Goal: Information Seeking & Learning: Compare options

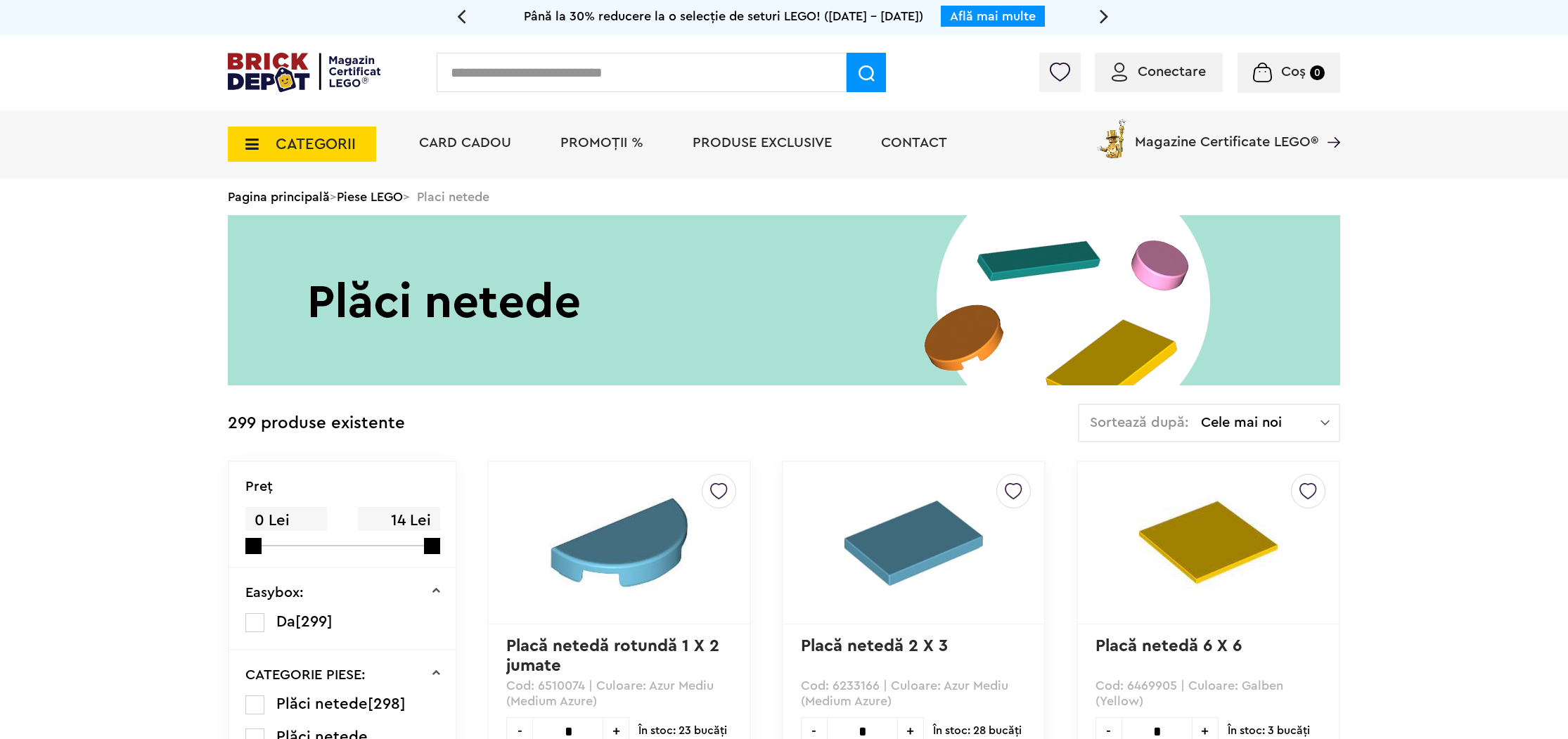
click at [238, 138] on icon at bounding box center [248, 143] width 22 height 15
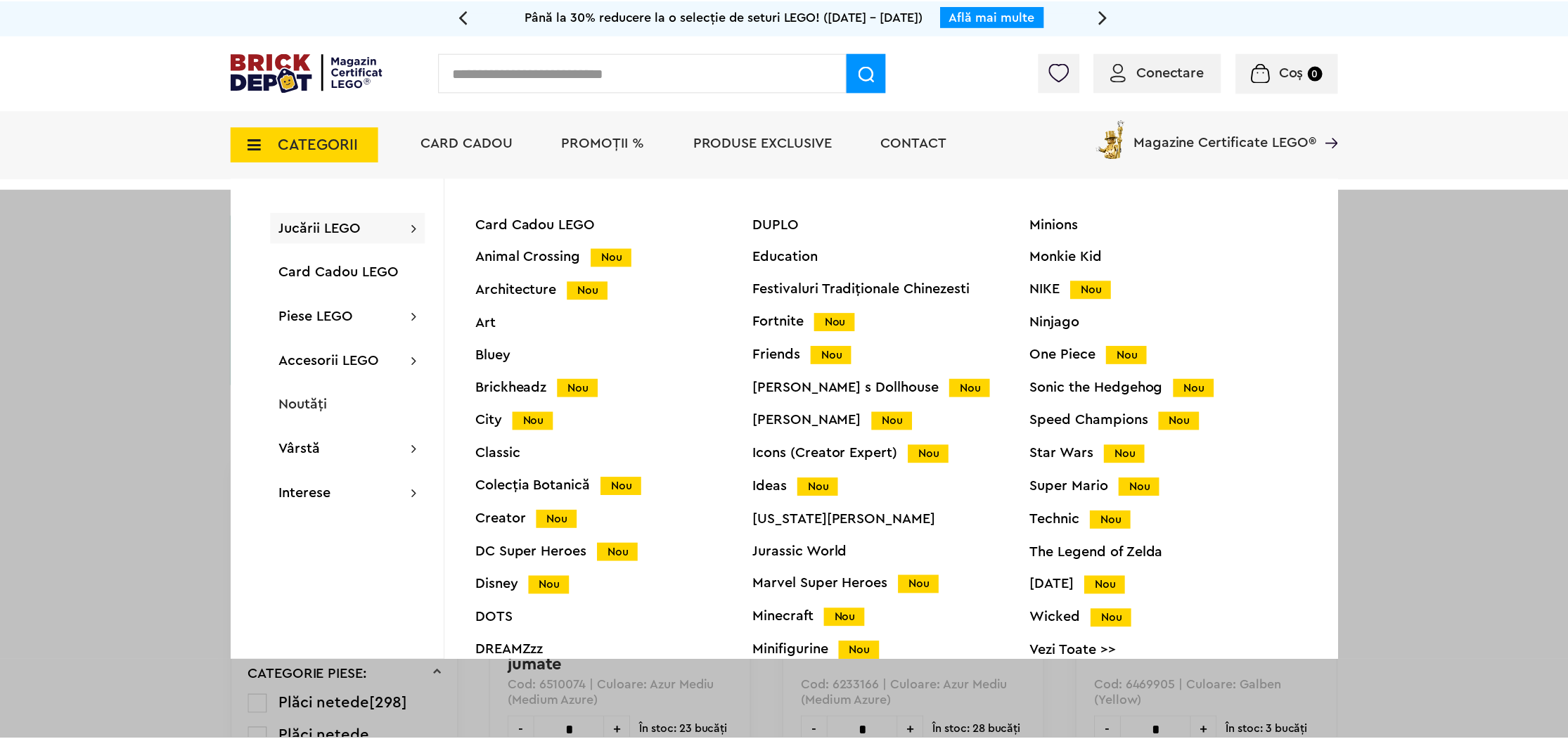
scroll to position [52, 0]
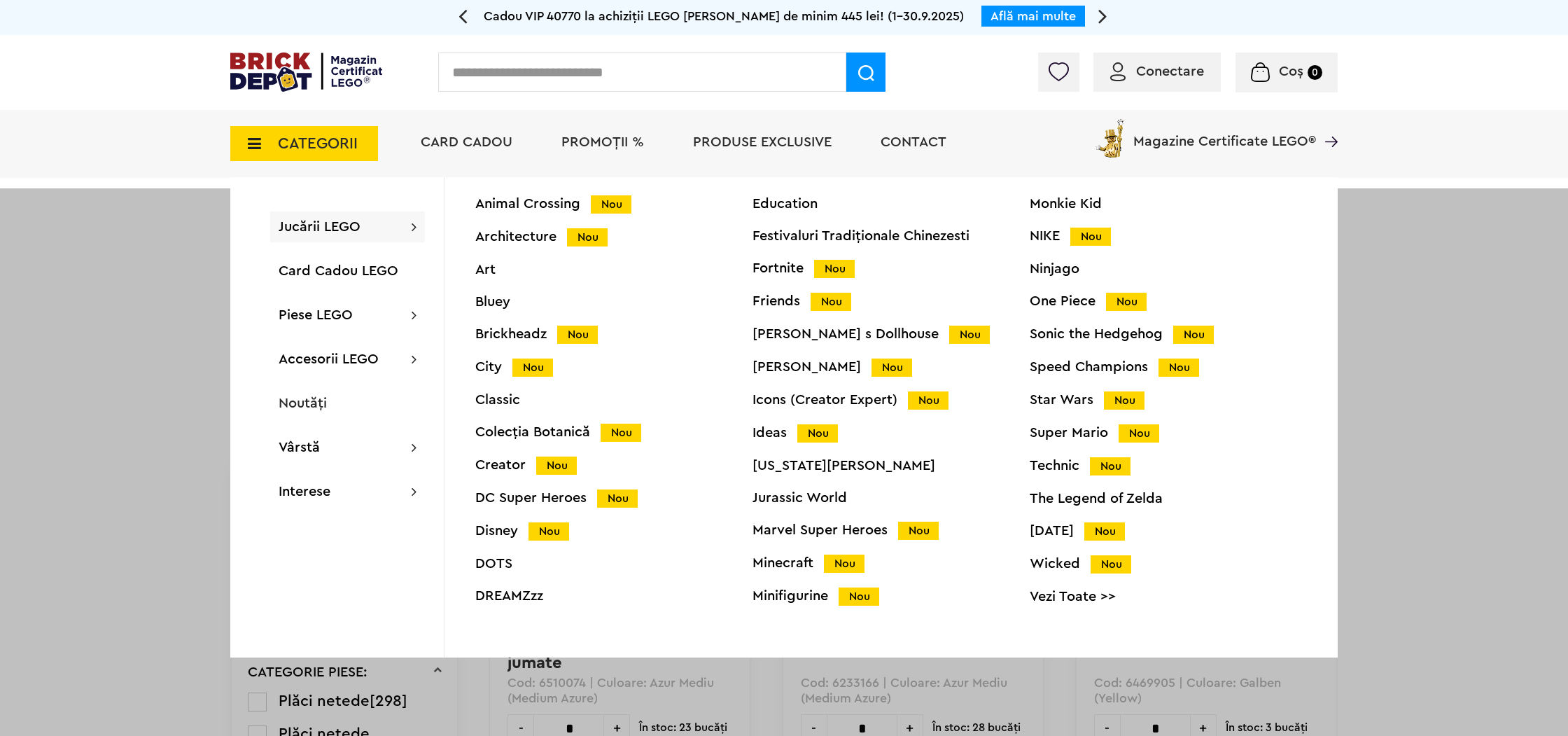
click at [1072, 362] on div "Speed Champions Nou" at bounding box center [1168, 367] width 277 height 14
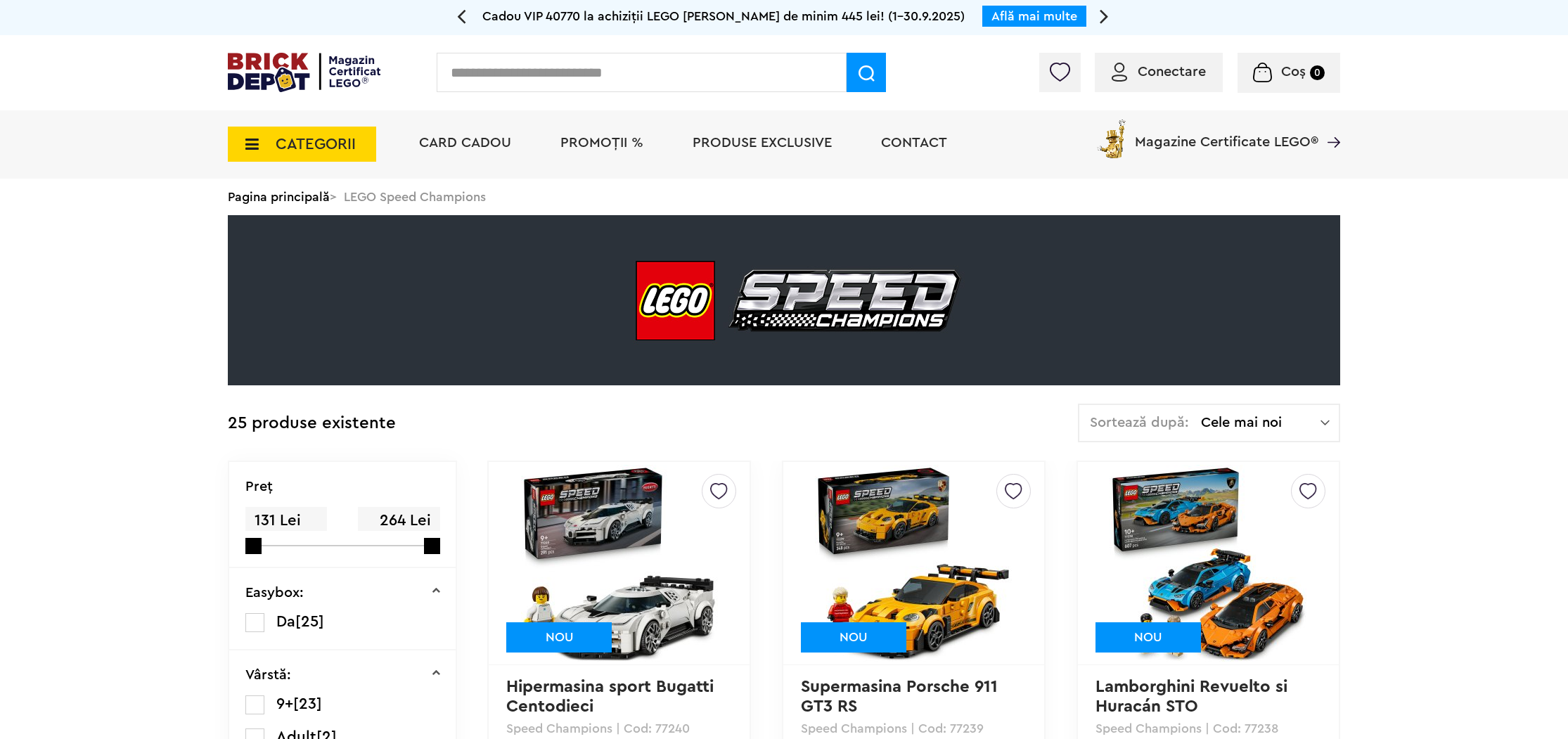
click at [258, 145] on icon at bounding box center [248, 143] width 22 height 15
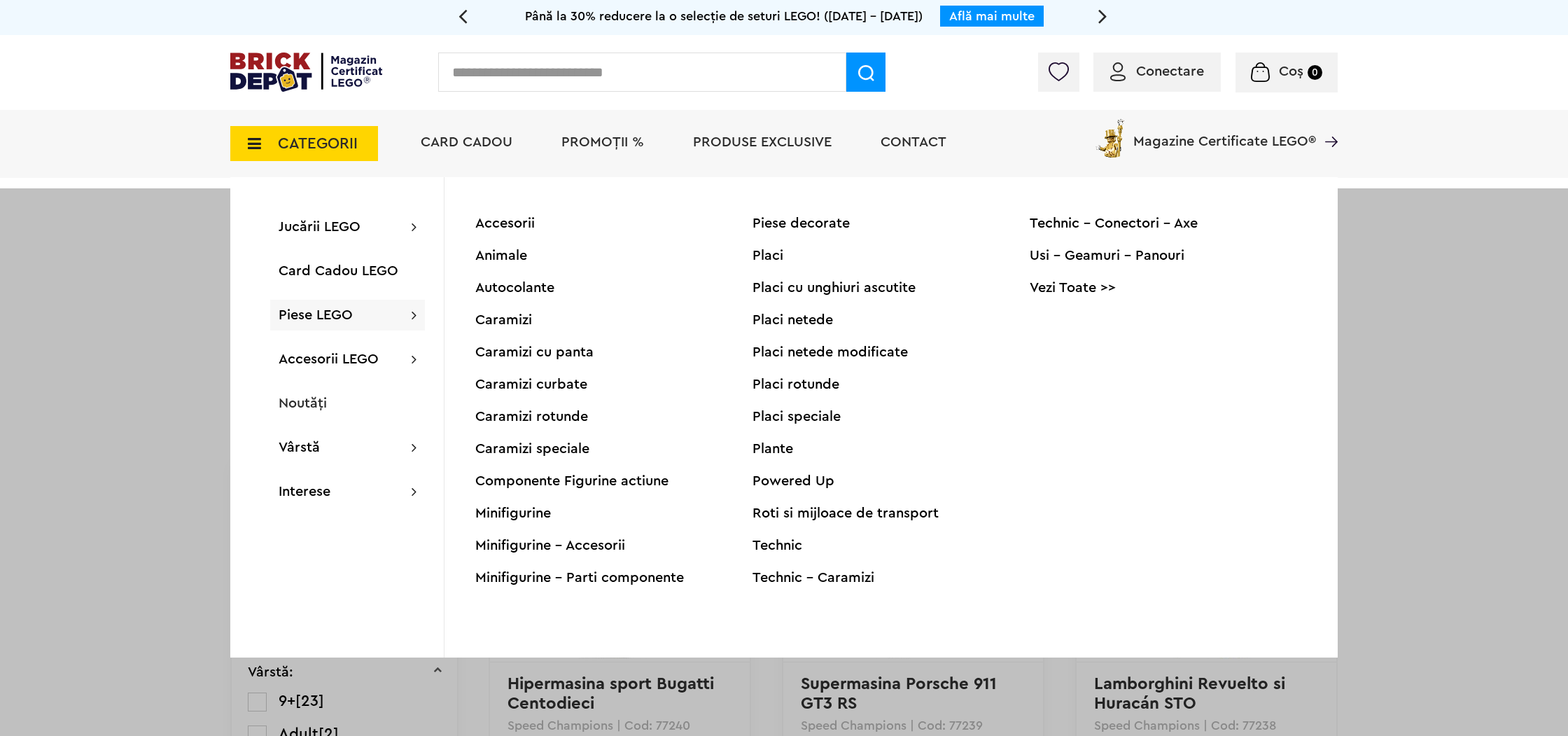
click at [507, 517] on div "Minifigurine" at bounding box center [614, 513] width 277 height 14
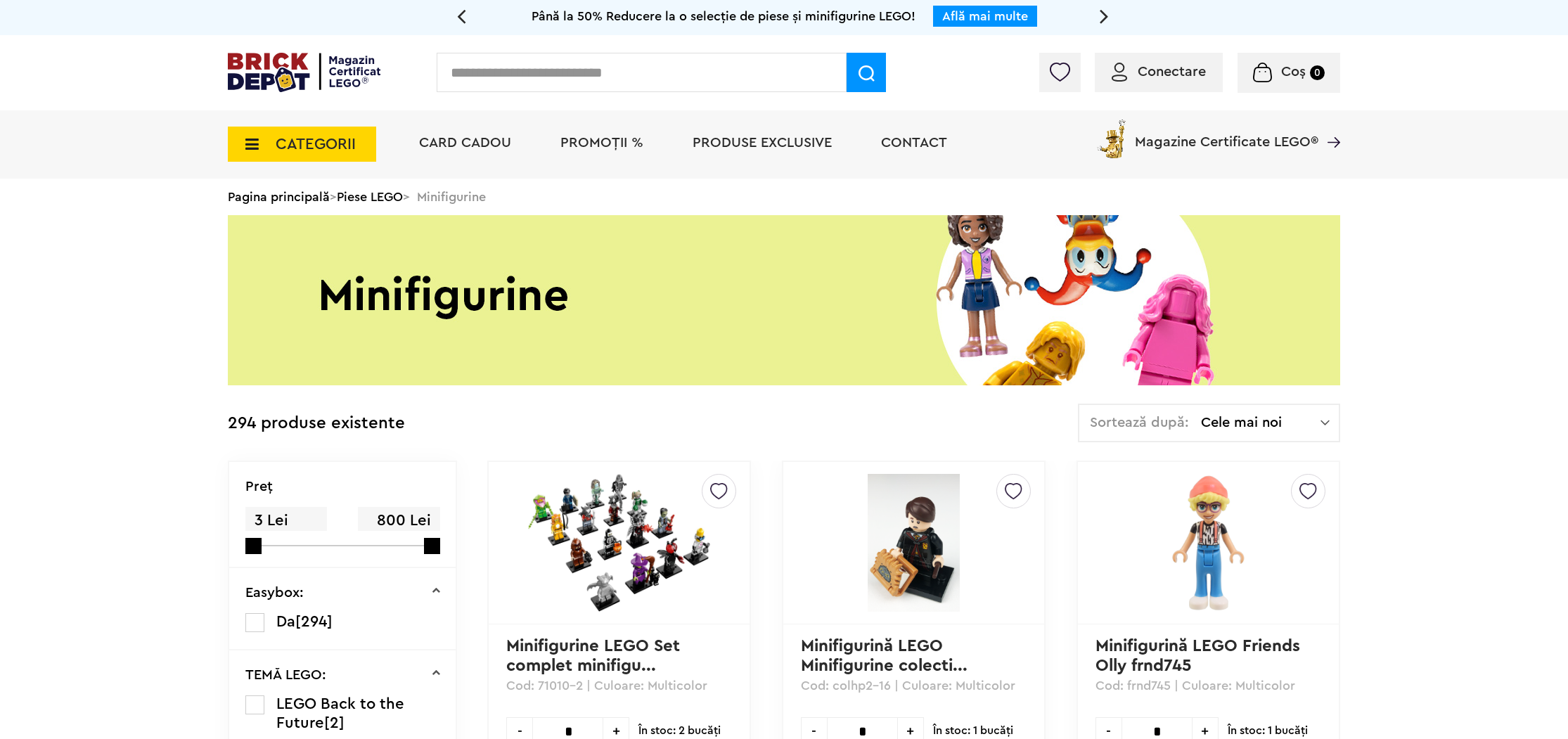
click at [245, 141] on icon at bounding box center [248, 143] width 22 height 15
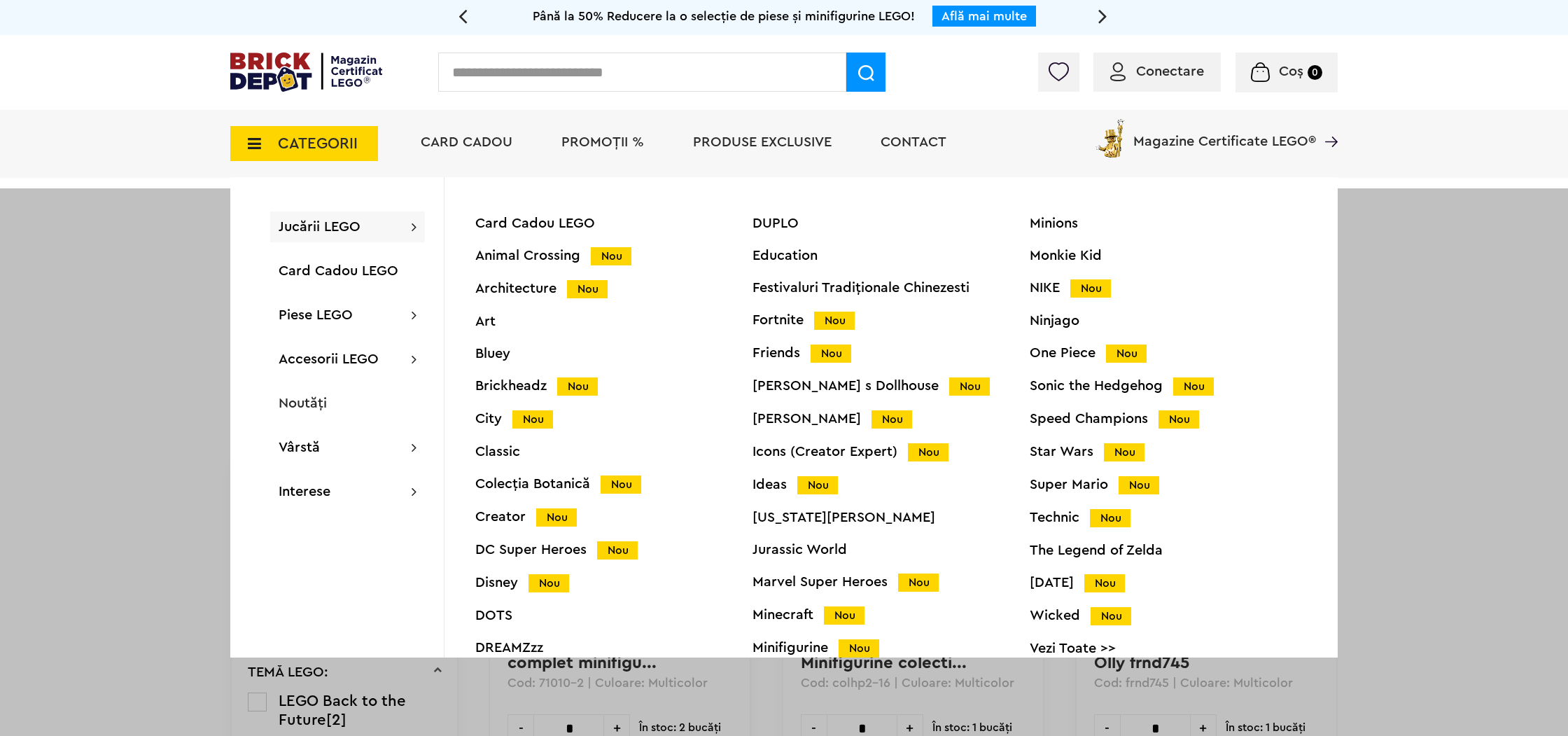
click at [1030, 311] on div "Minions Monkie Kid NIKE Nou Ninjago One Piece Nou Sonic the Hedgehog Nou Speed …" at bounding box center [1168, 445] width 277 height 457
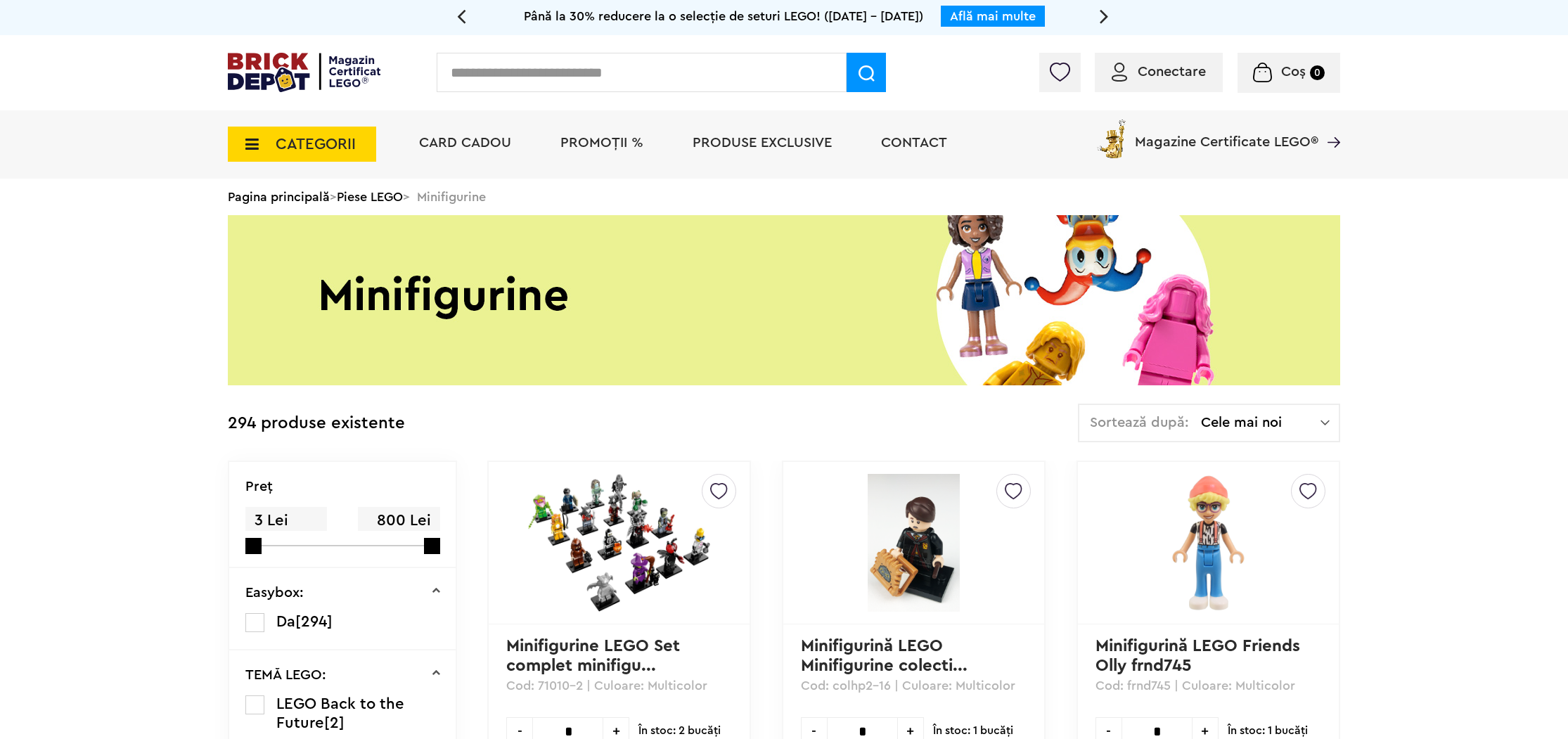
click at [245, 144] on icon at bounding box center [248, 143] width 22 height 15
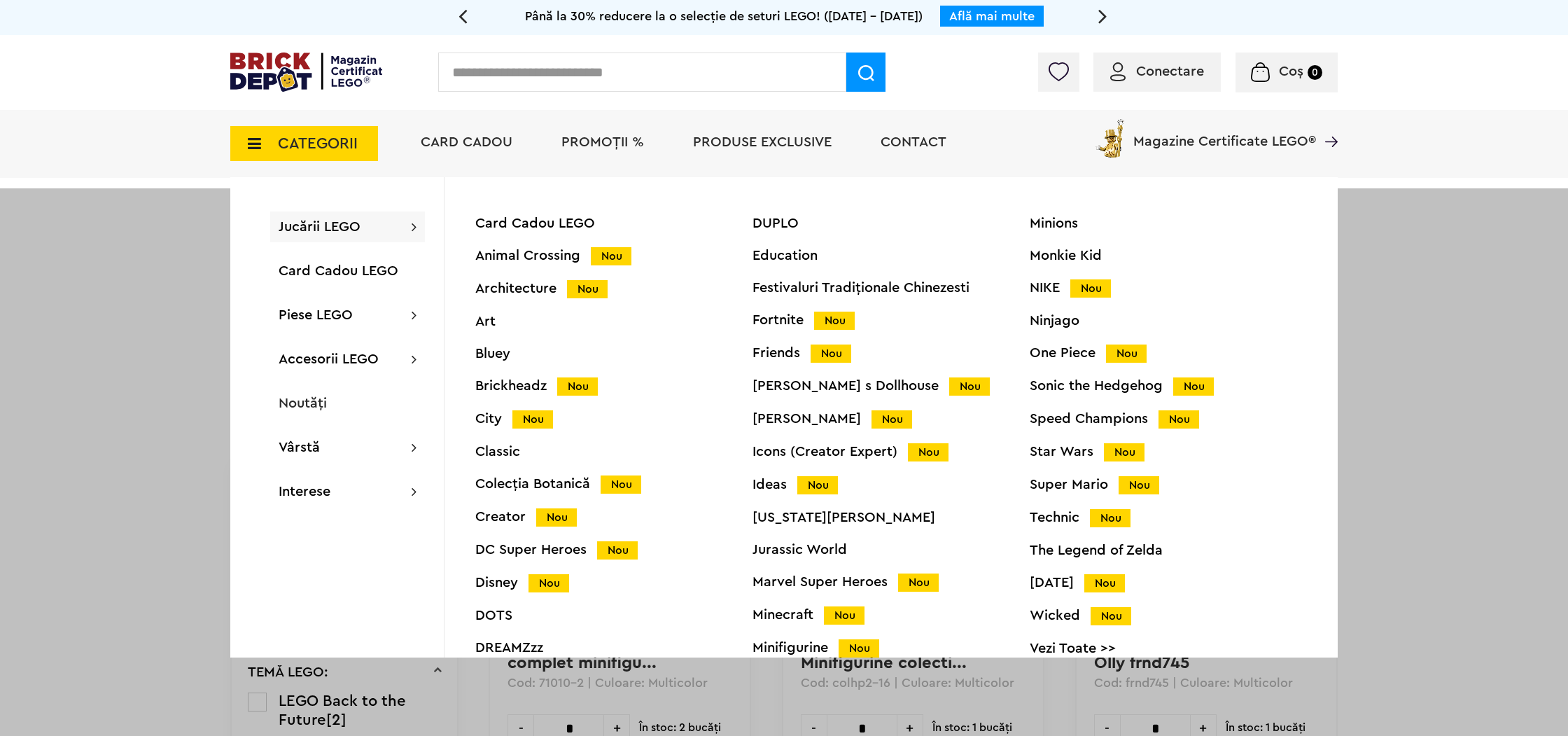
click at [1056, 319] on div "Ninjago" at bounding box center [1168, 320] width 277 height 14
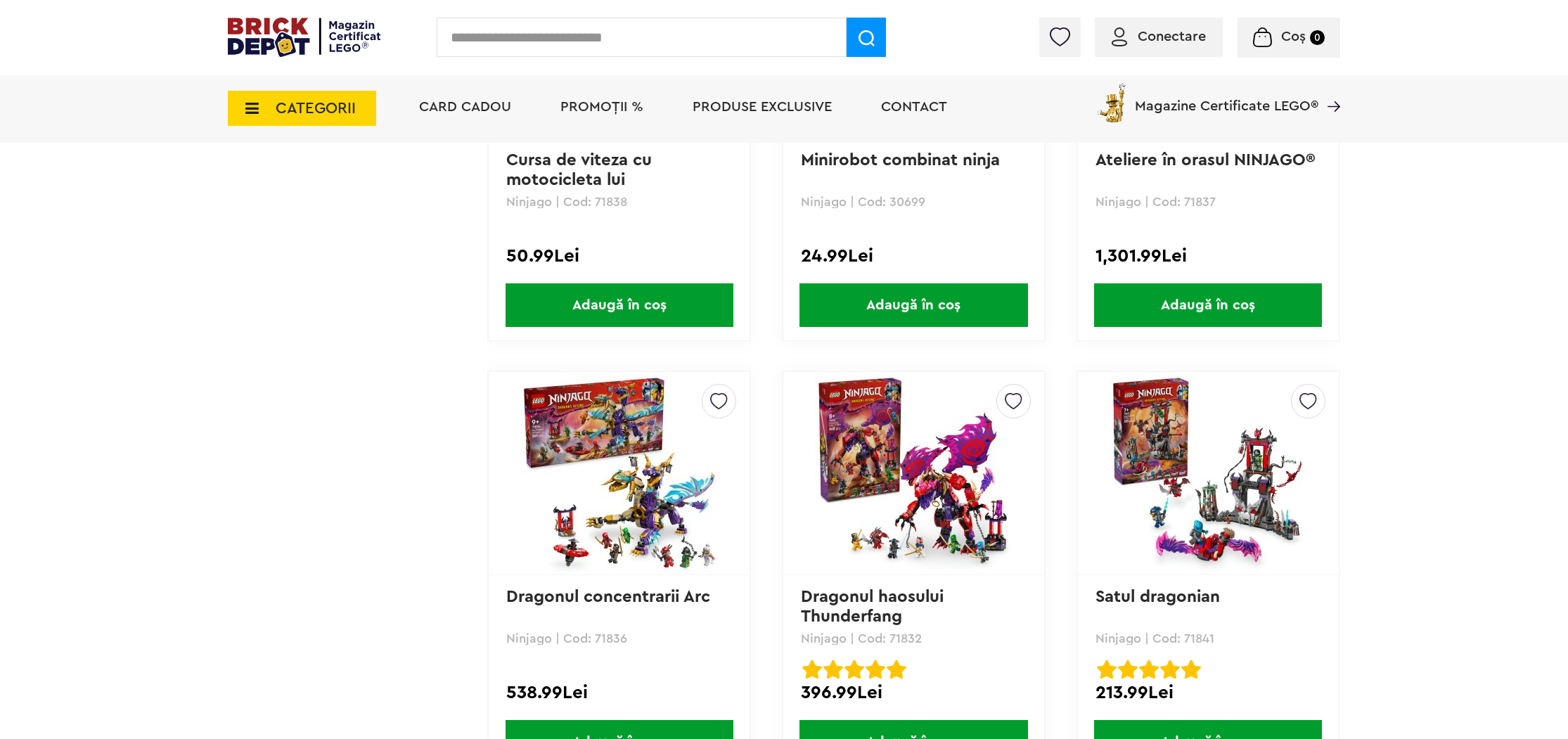
scroll to position [1891, 0]
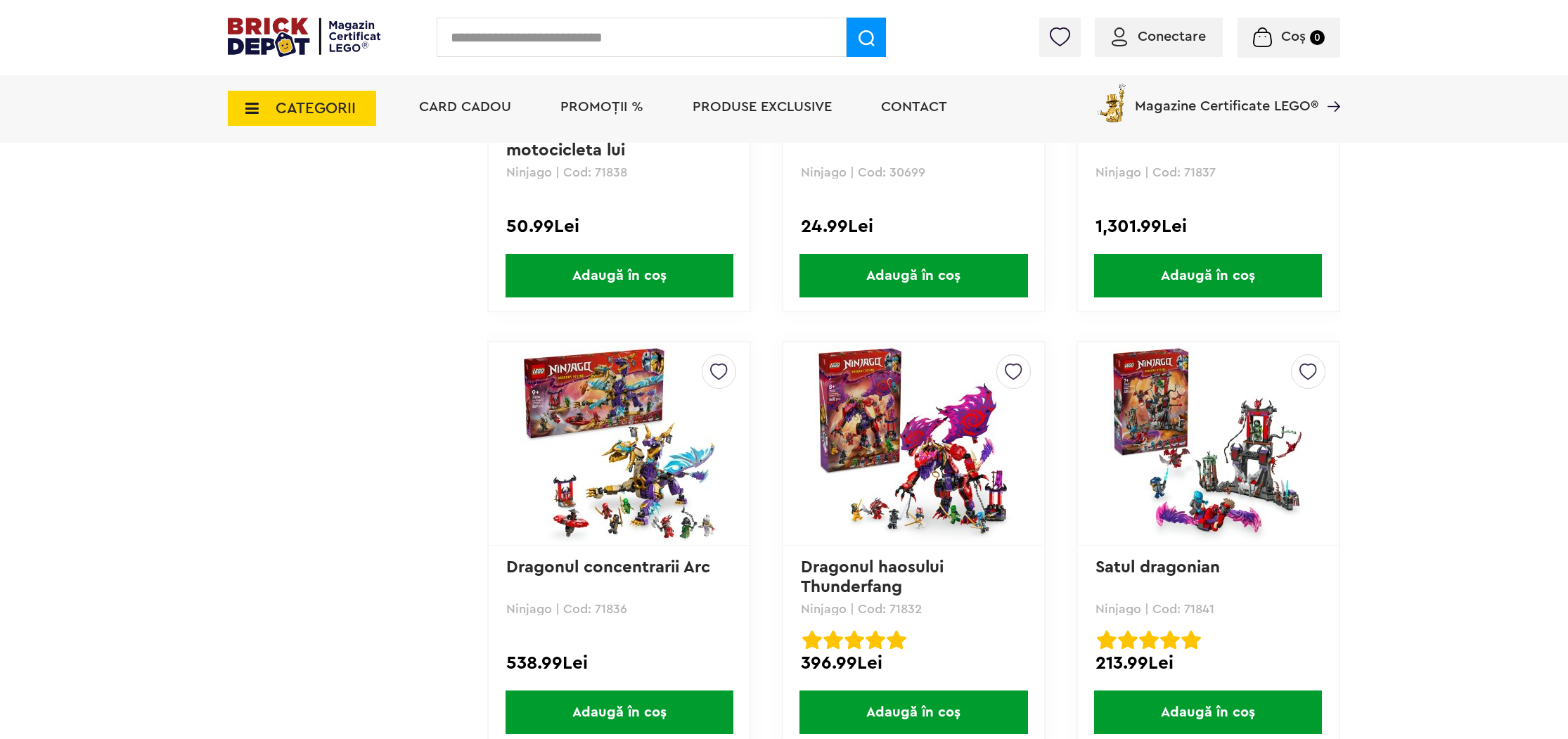
click at [621, 426] on img at bounding box center [620, 444] width 197 height 197
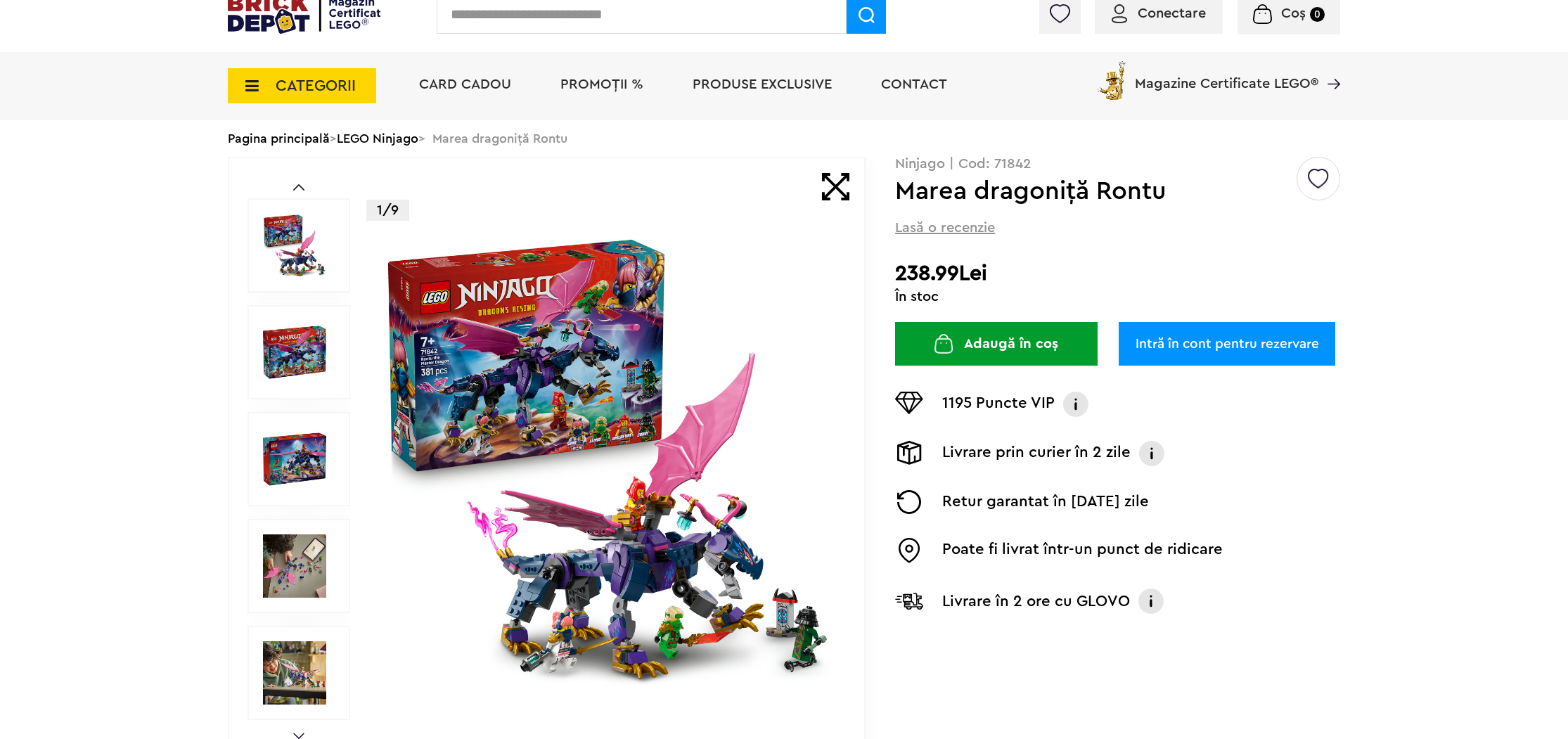
scroll to position [203, 0]
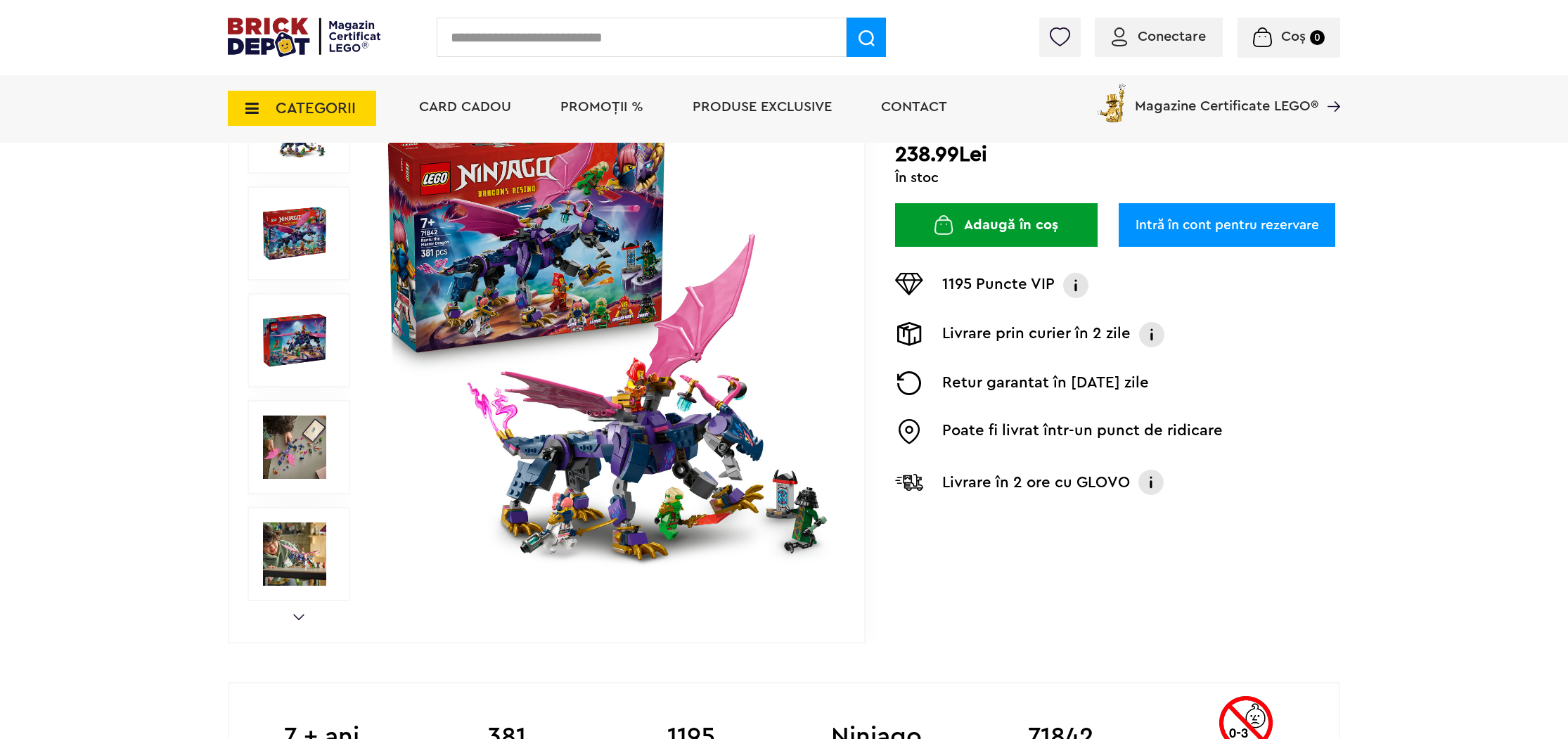
click at [677, 373] on img at bounding box center [608, 340] width 453 height 453
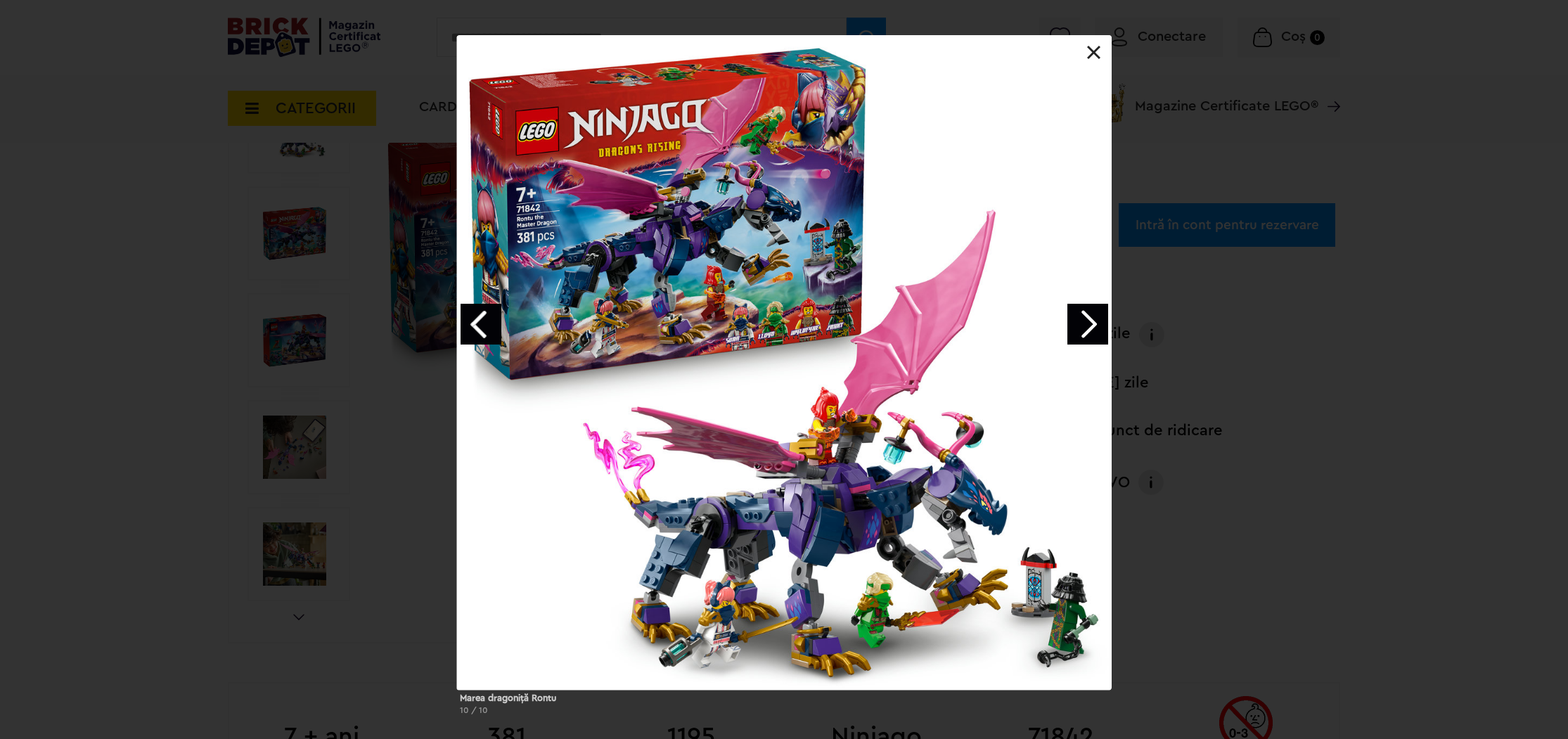
click at [1090, 332] on link "Next image" at bounding box center [1088, 324] width 41 height 41
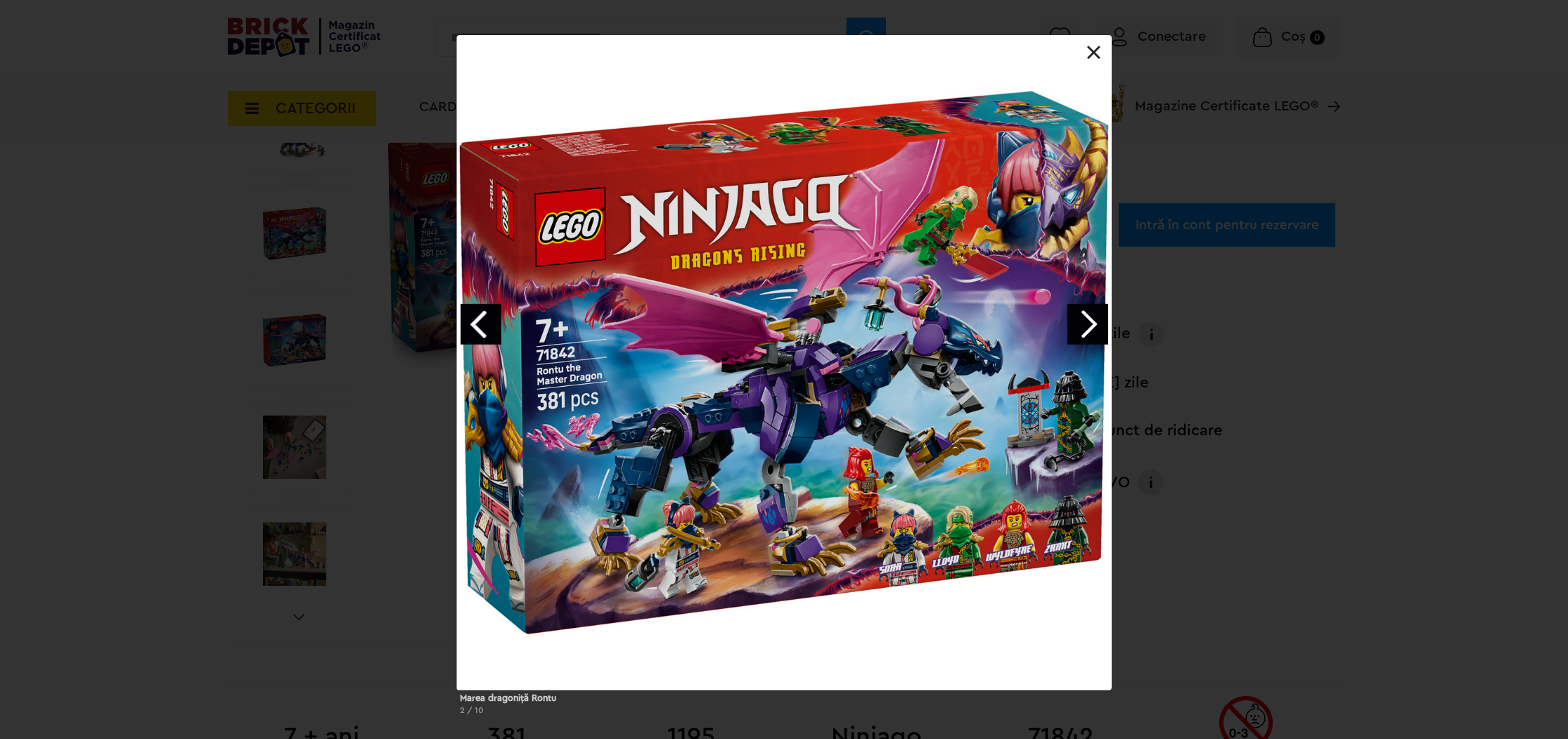
click at [1090, 332] on link "Next image" at bounding box center [1088, 324] width 41 height 41
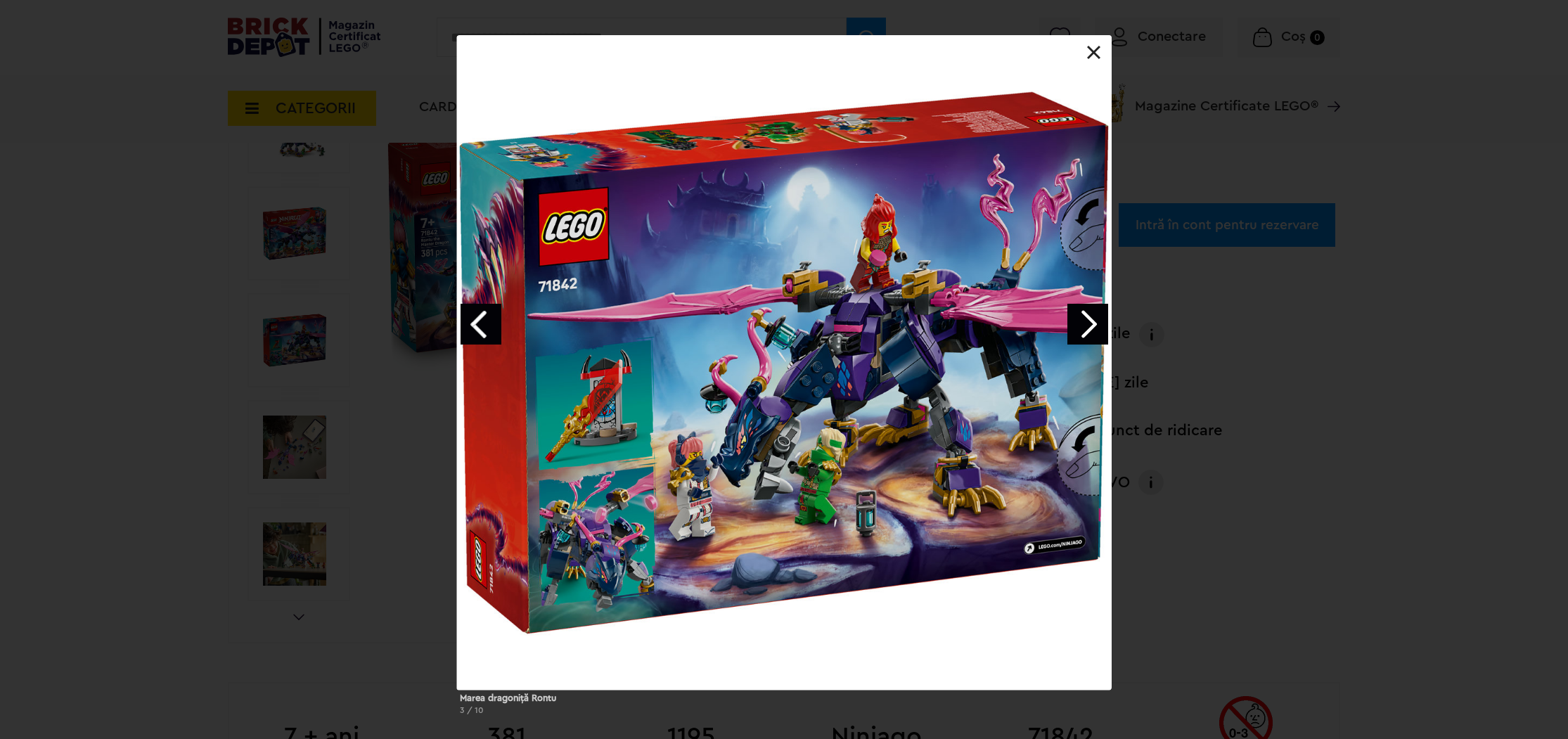
click at [1090, 332] on link "Next image" at bounding box center [1088, 324] width 41 height 41
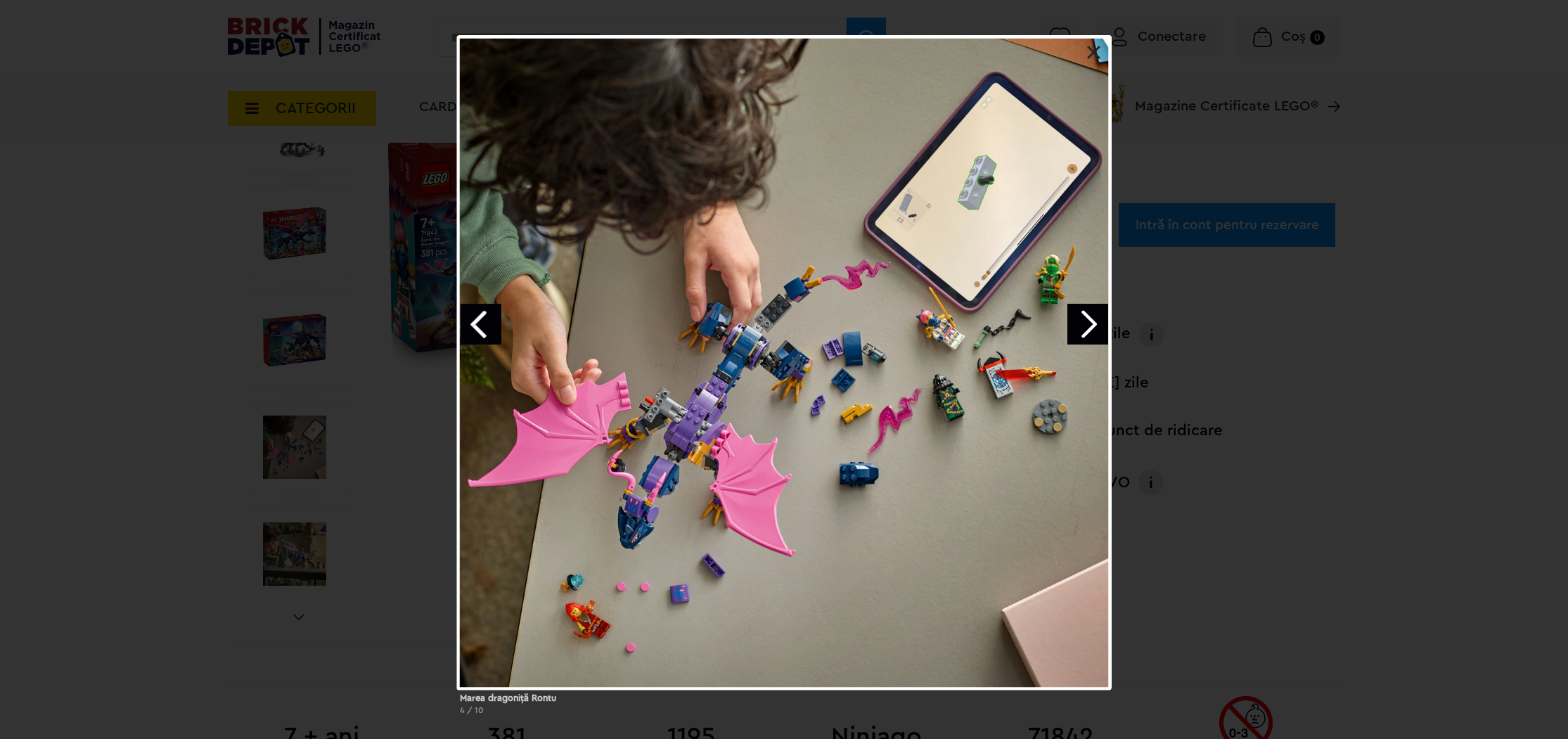
click at [1090, 332] on link "Next image" at bounding box center [1088, 324] width 41 height 41
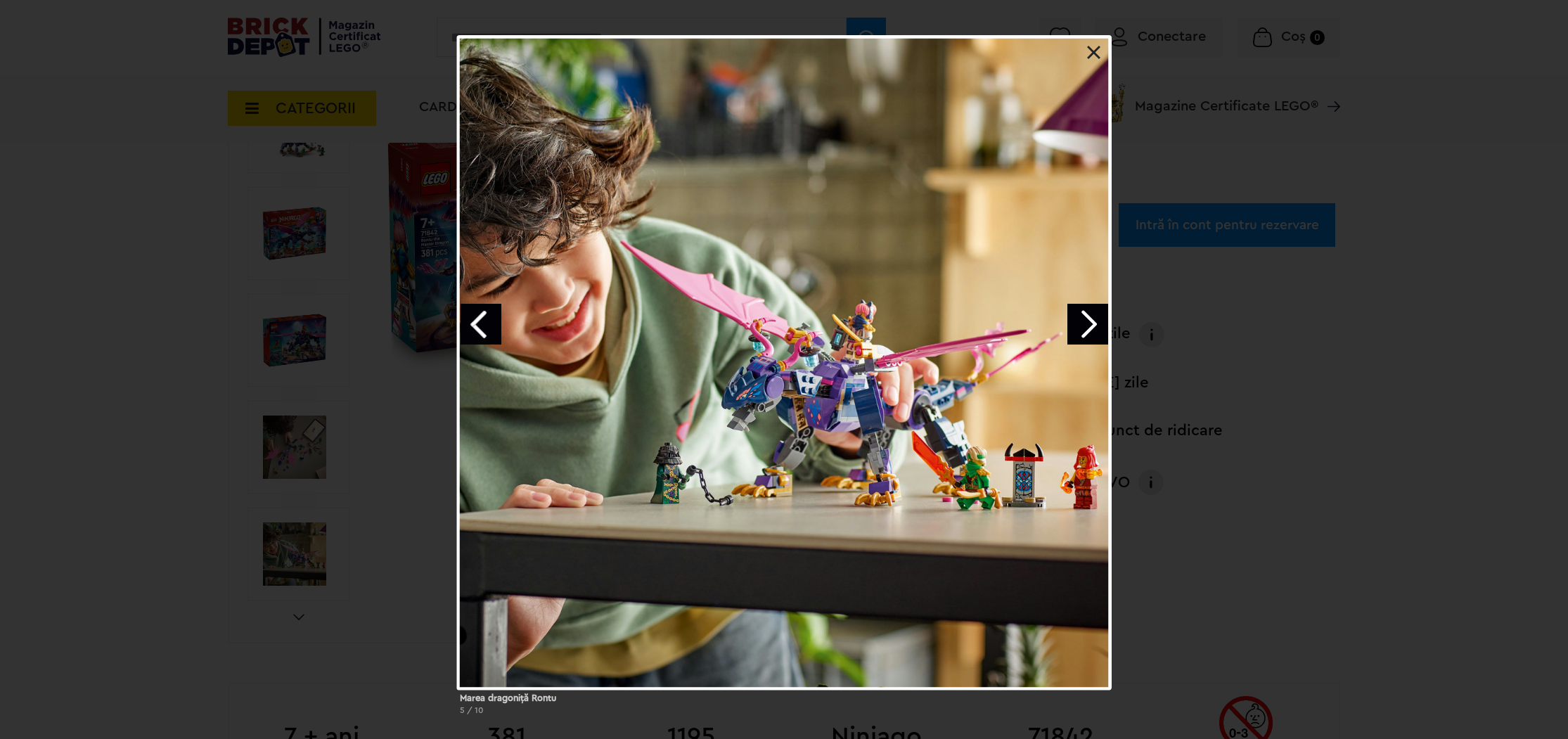
click at [1090, 332] on link "Next image" at bounding box center [1088, 324] width 41 height 41
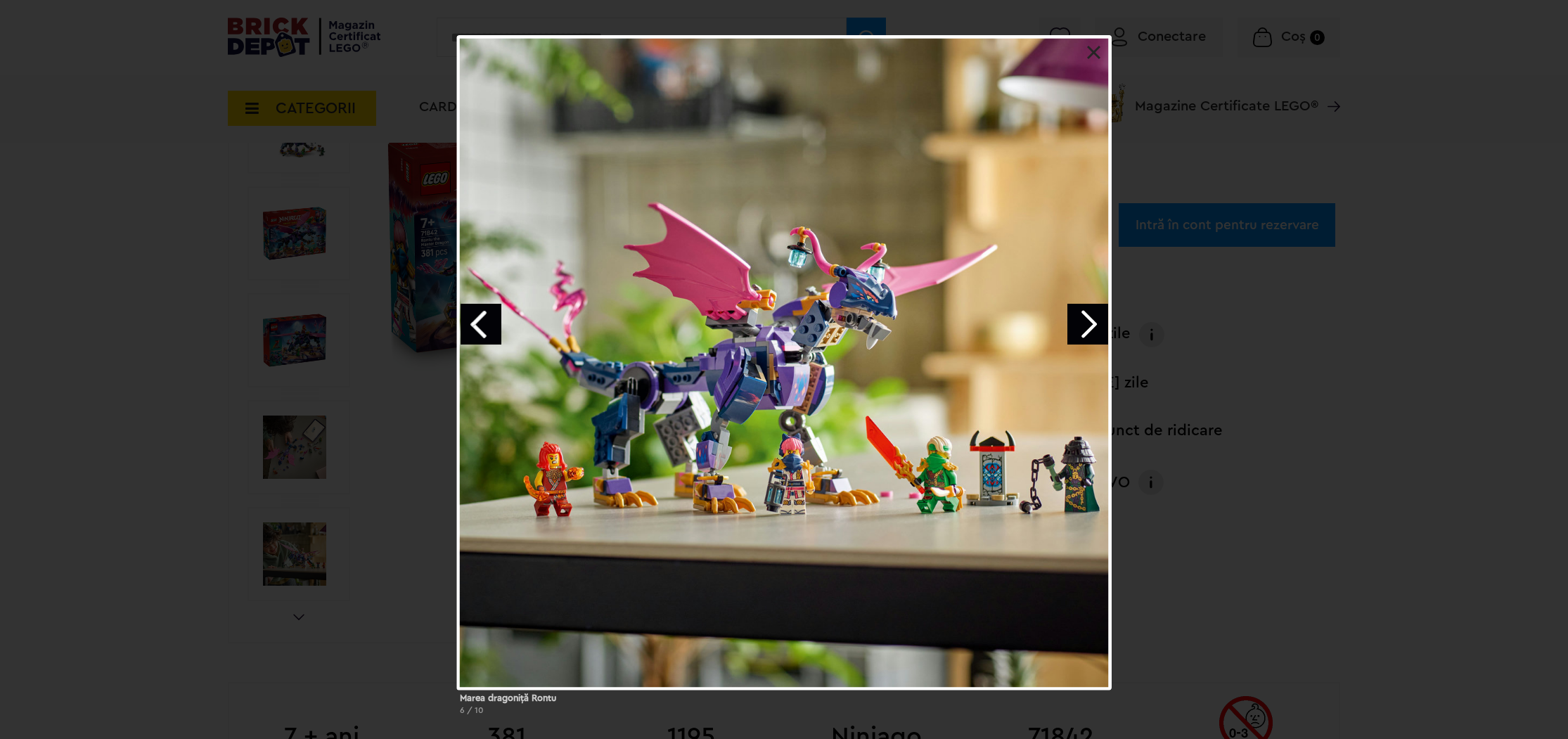
click at [1090, 332] on link "Next image" at bounding box center [1088, 324] width 41 height 41
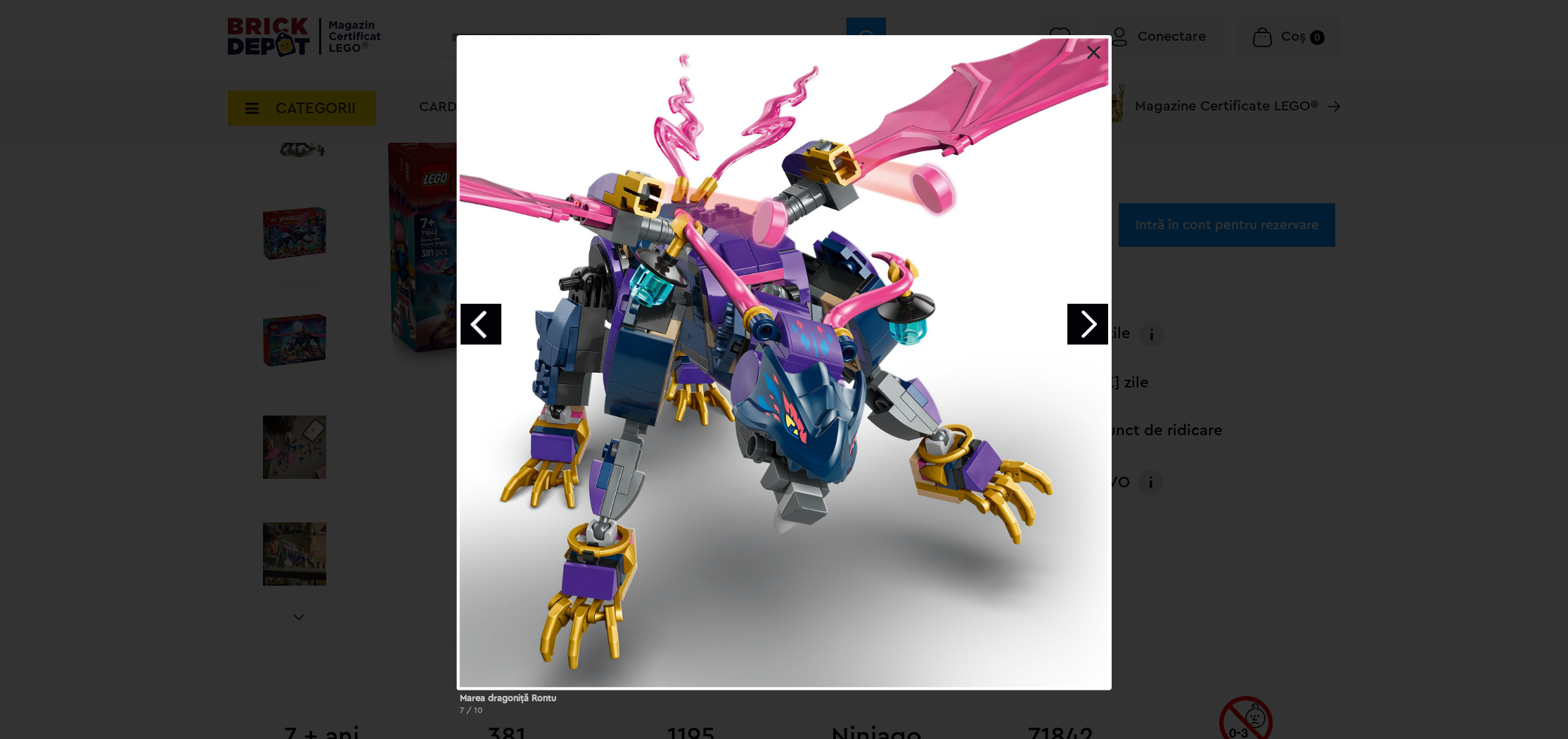
click at [1090, 332] on link "Next image" at bounding box center [1088, 324] width 41 height 41
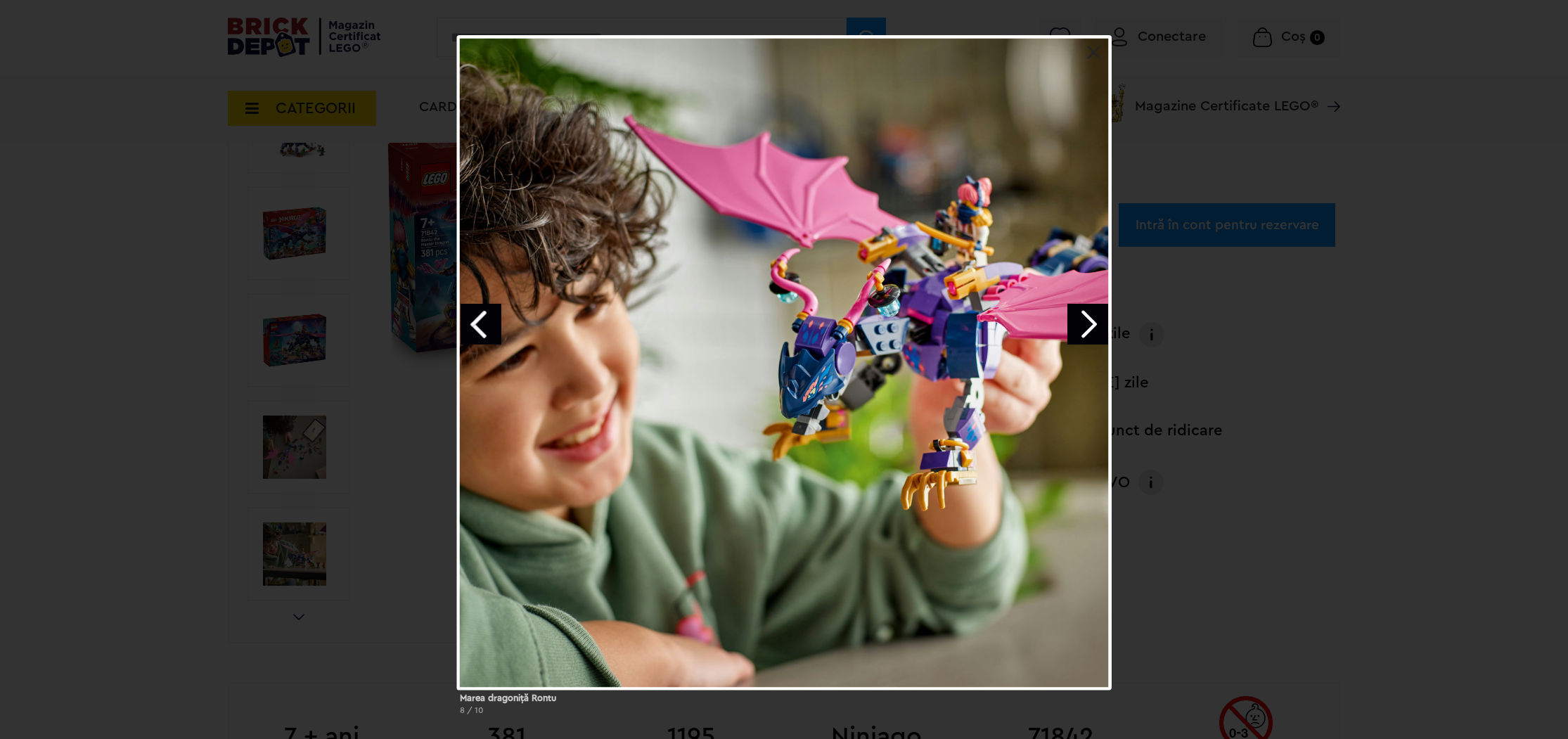
click at [1090, 332] on link "Next image" at bounding box center [1088, 324] width 41 height 41
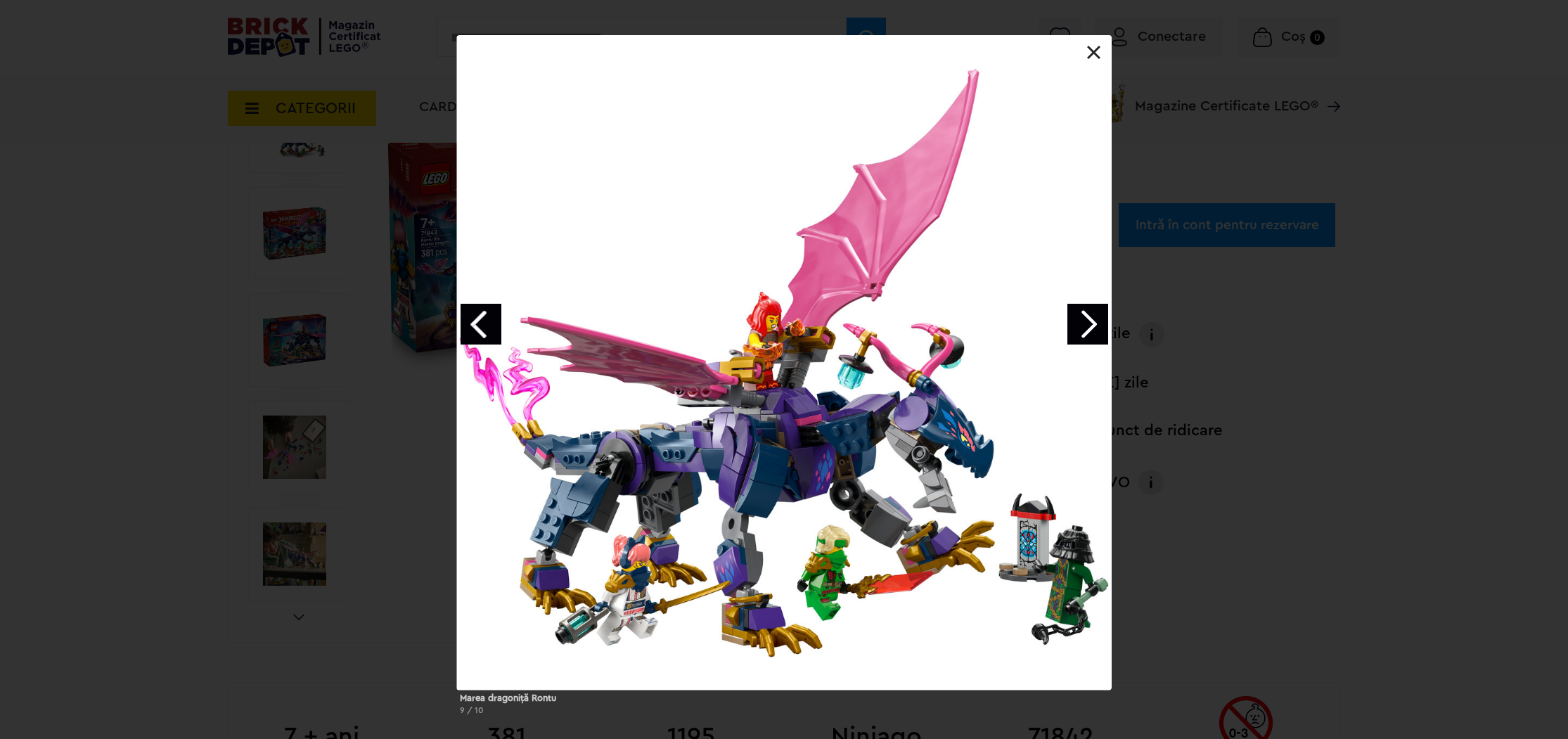
click at [1090, 332] on link "Next image" at bounding box center [1088, 324] width 41 height 41
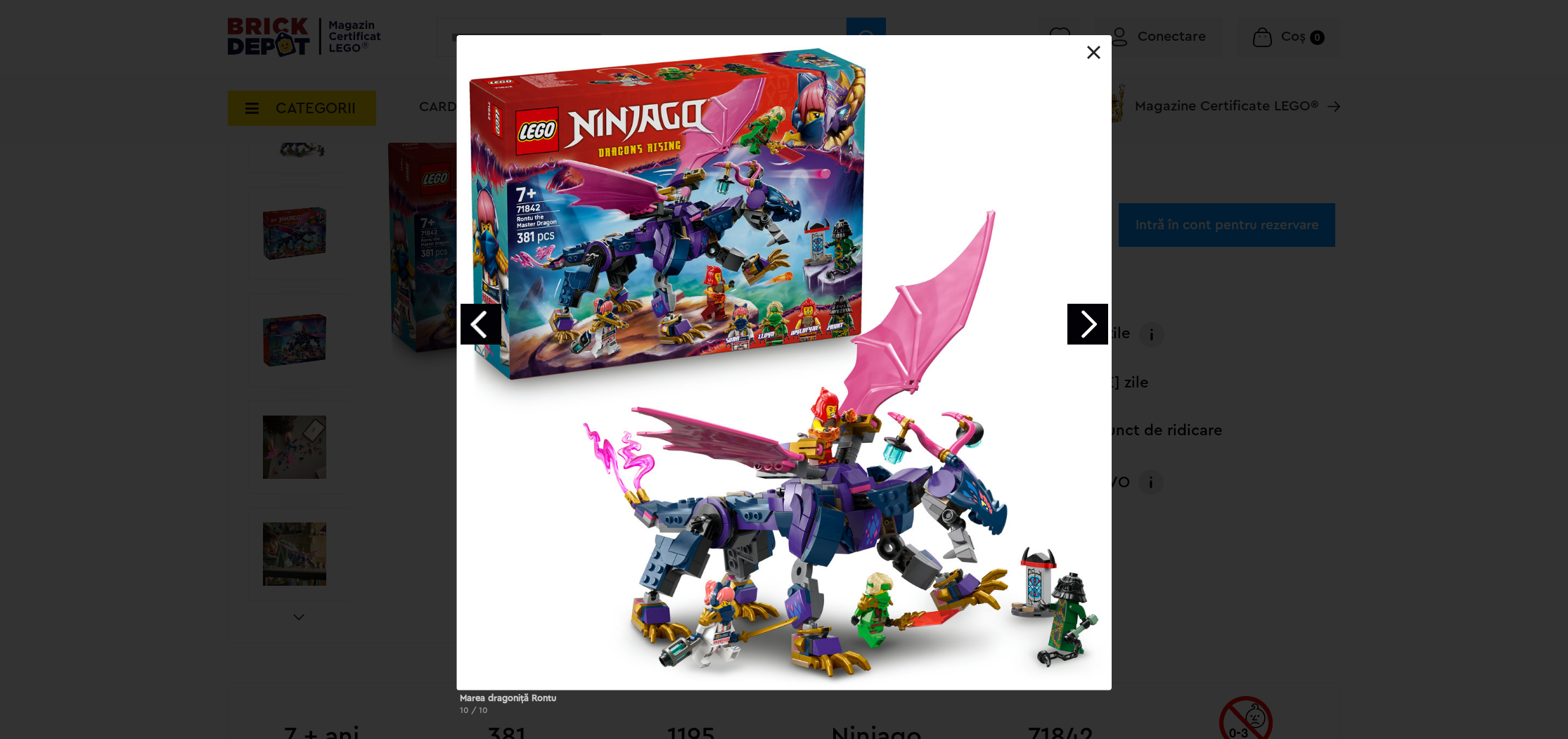
click at [1090, 332] on link "Next image" at bounding box center [1088, 324] width 41 height 41
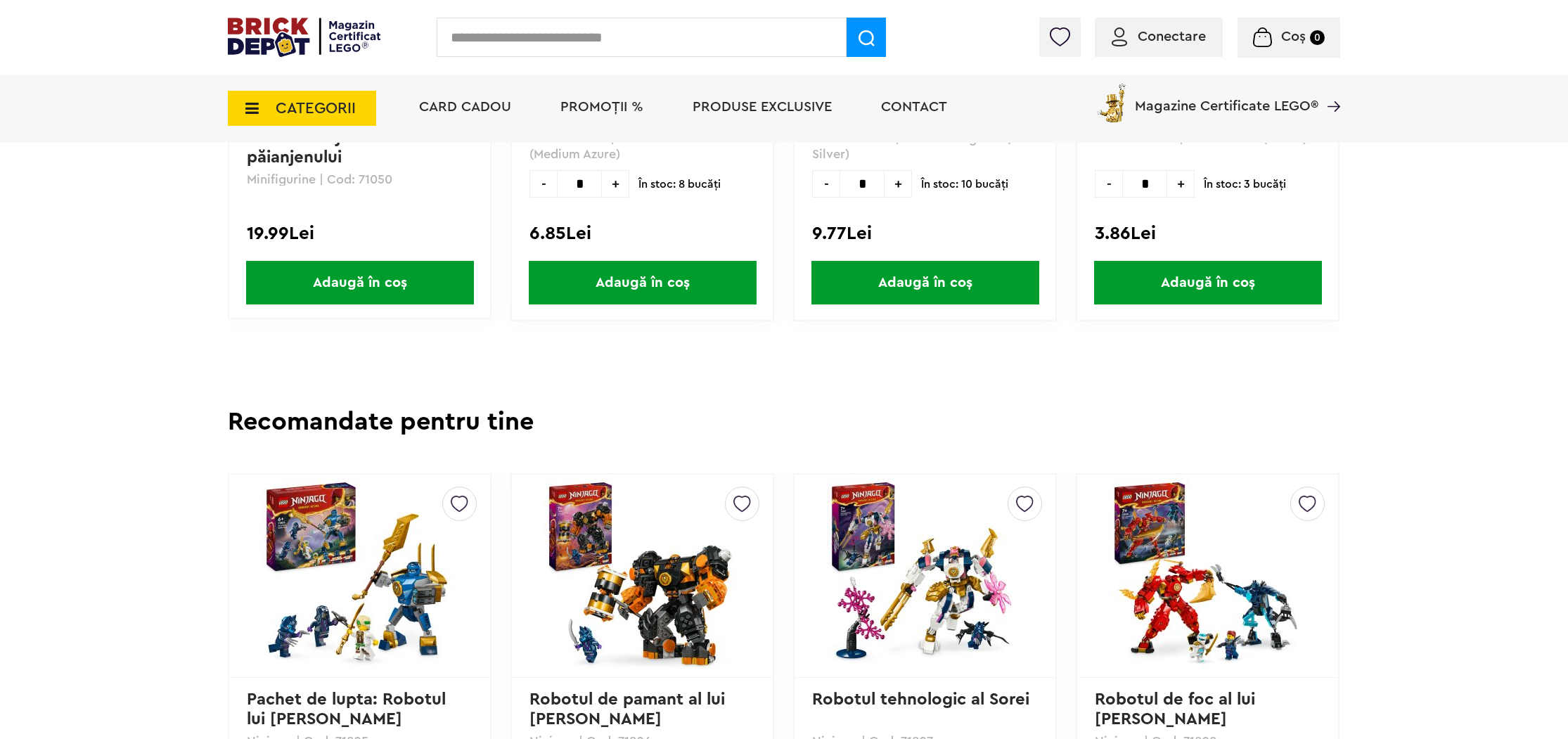
scroll to position [3111, 0]
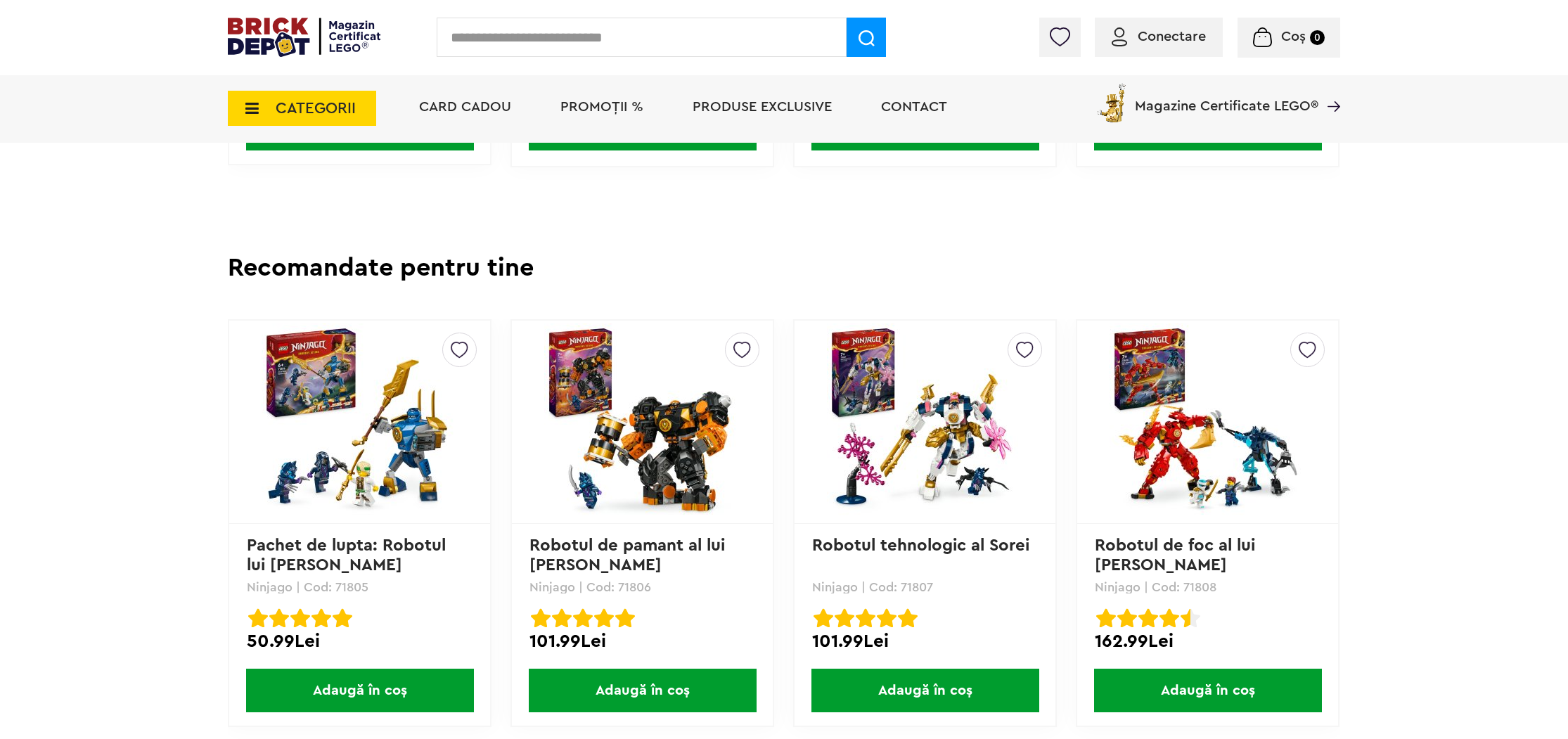
click at [694, 485] on img at bounding box center [643, 422] width 197 height 197
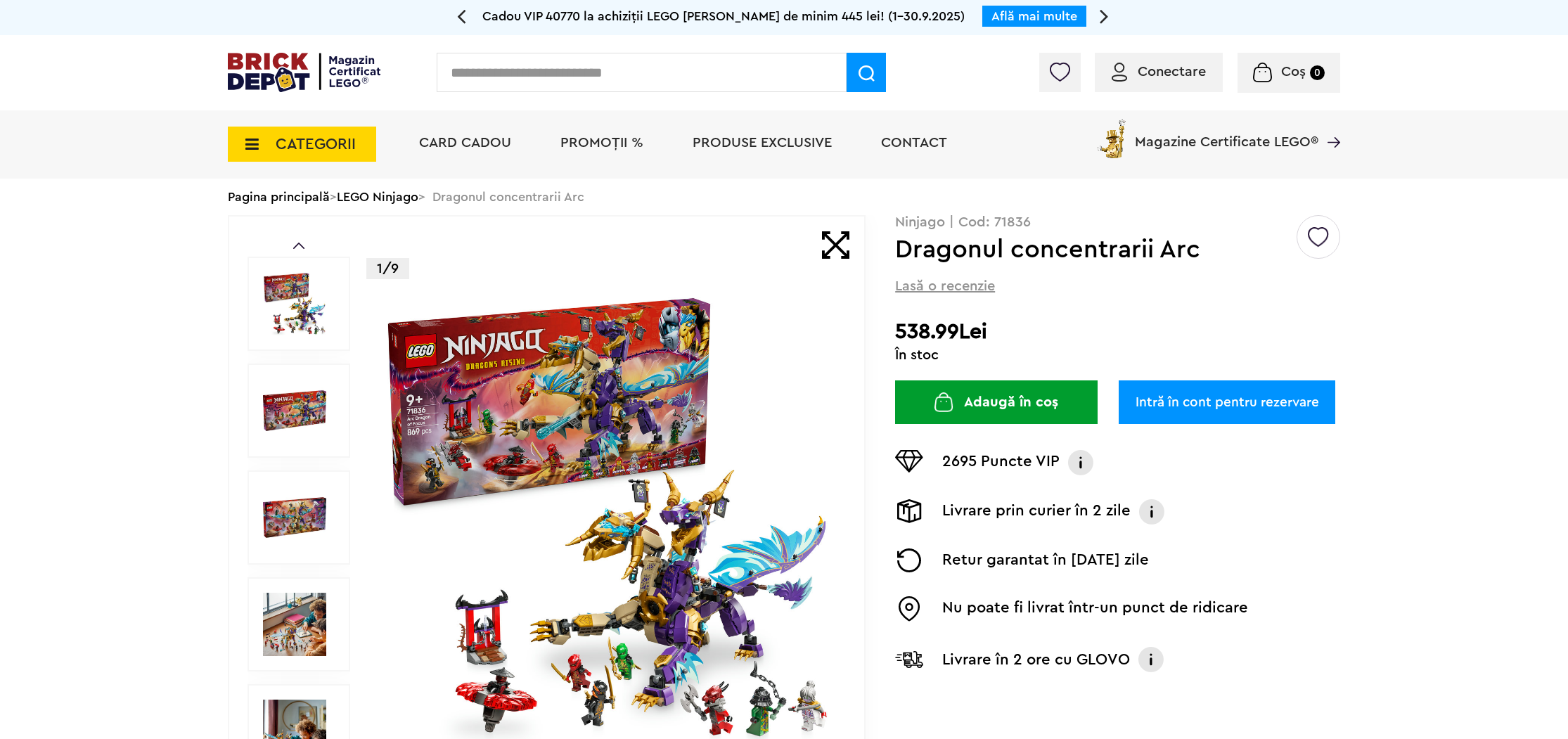
scroll to position [90, 0]
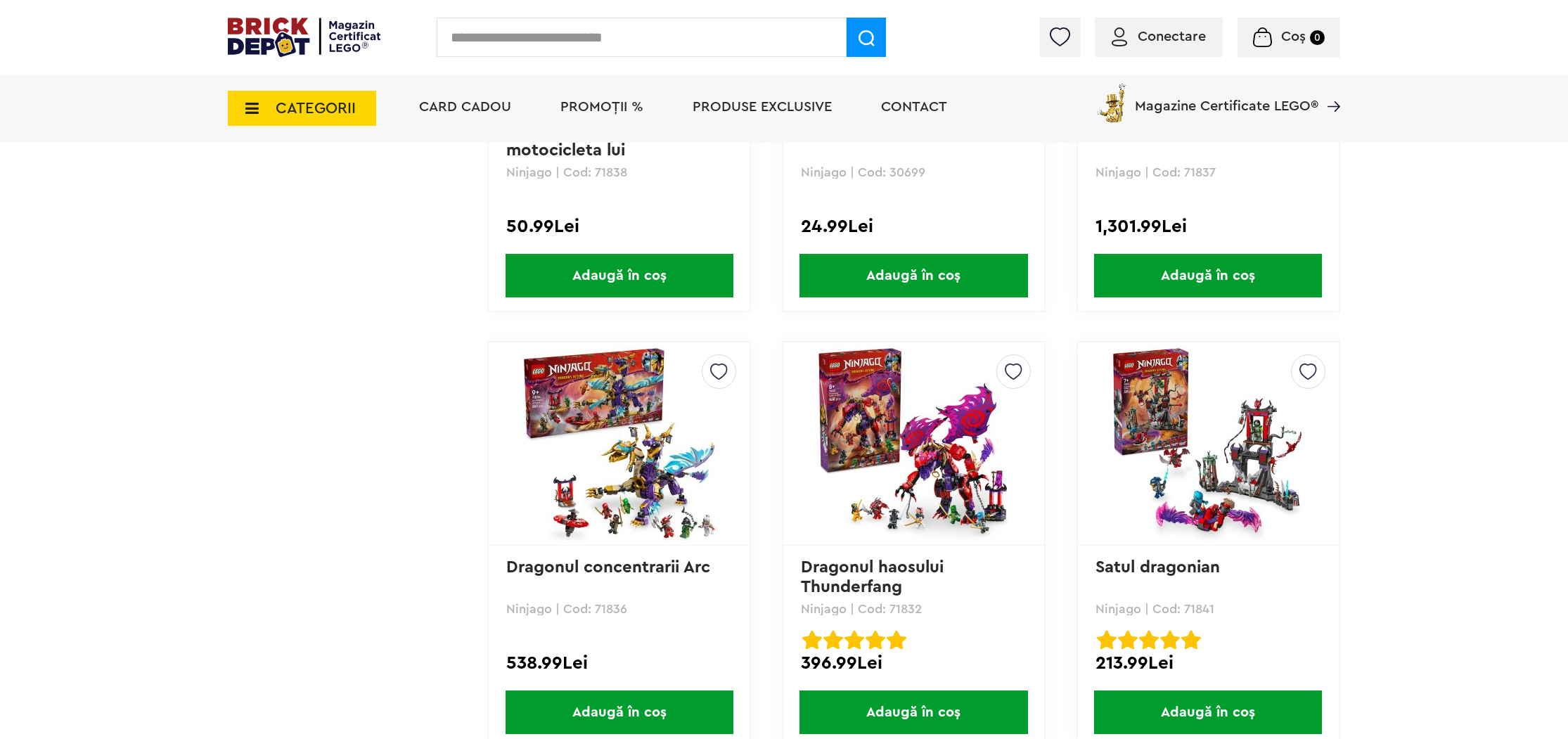
scroll to position [1984, 0]
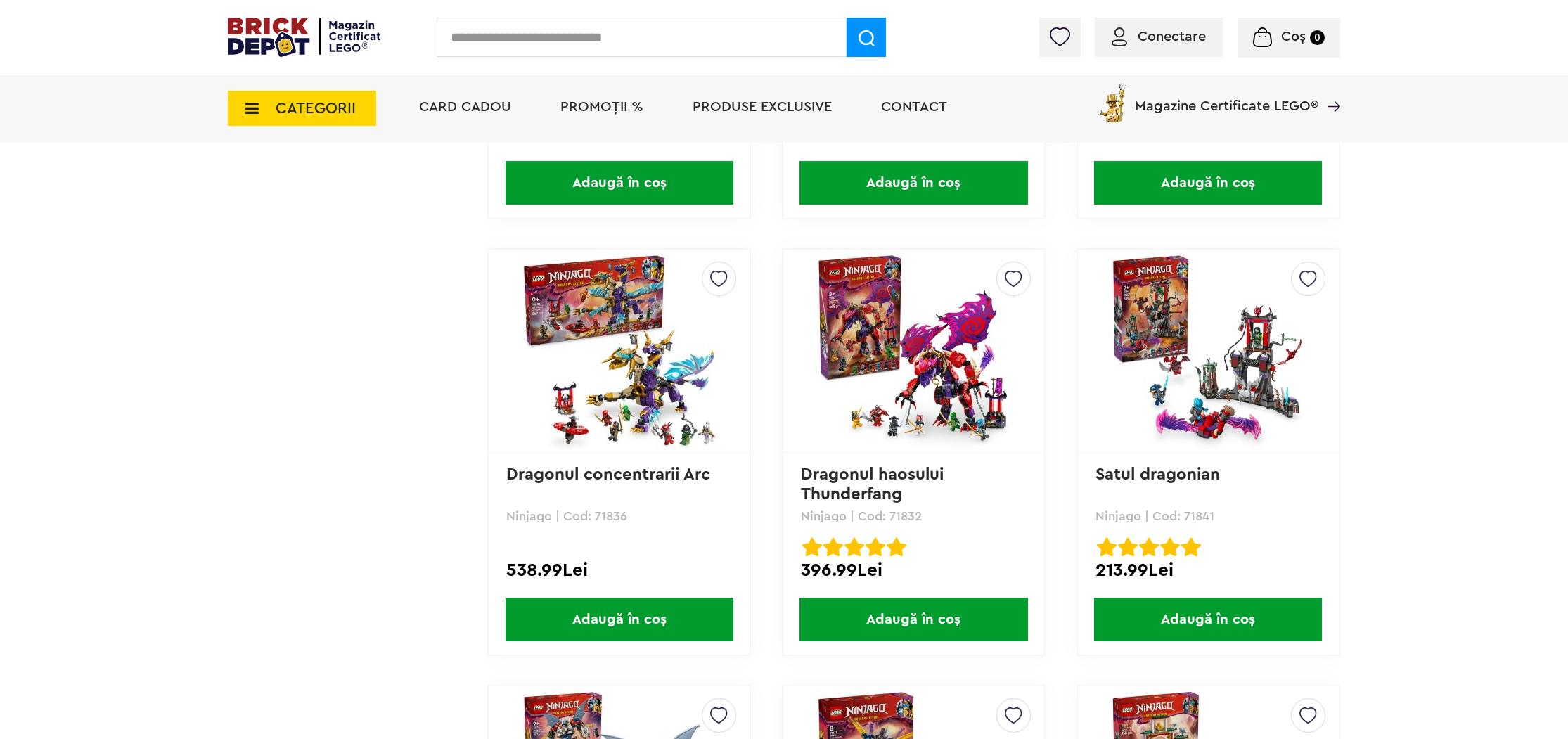
click at [924, 423] on img at bounding box center [914, 351] width 197 height 197
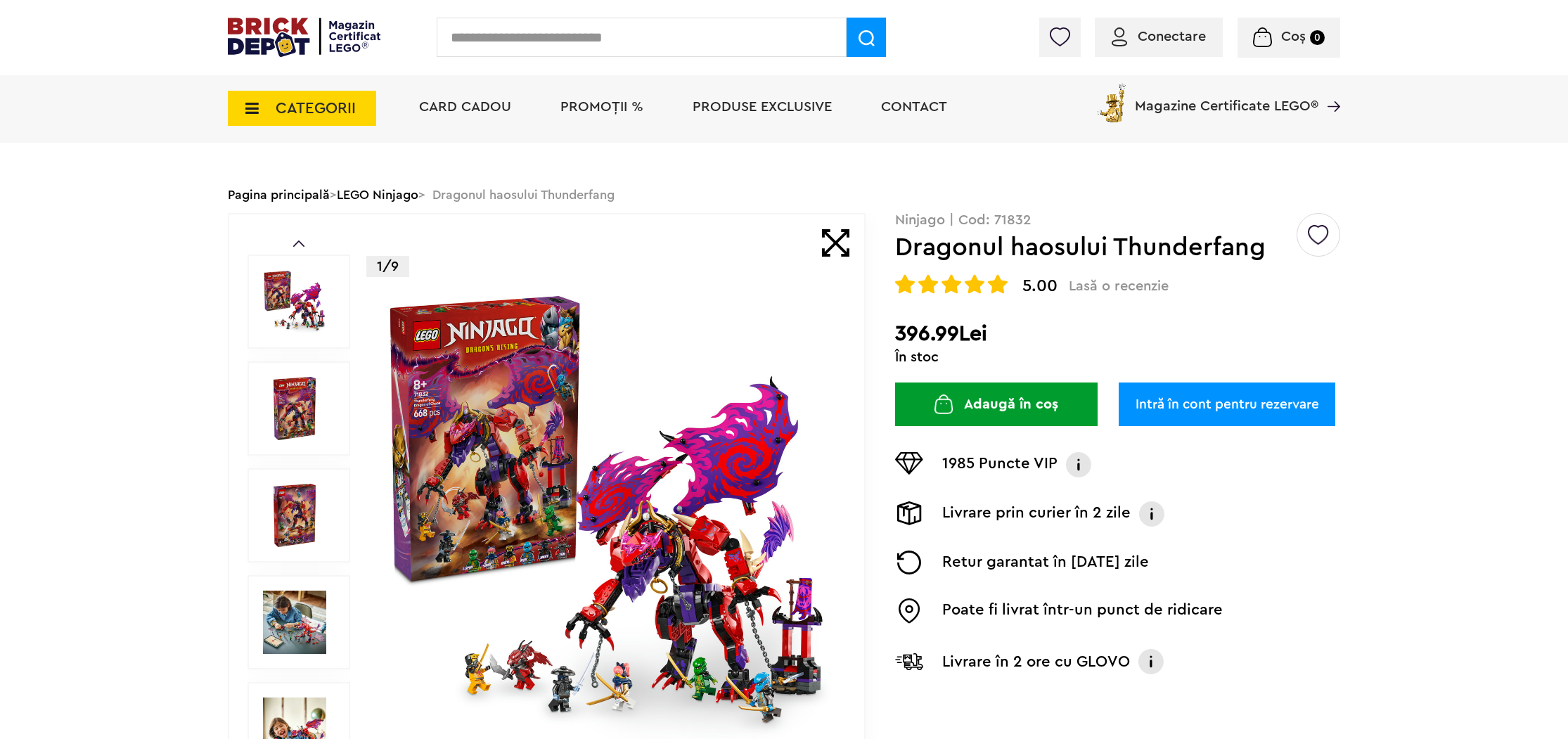
scroll to position [93, 0]
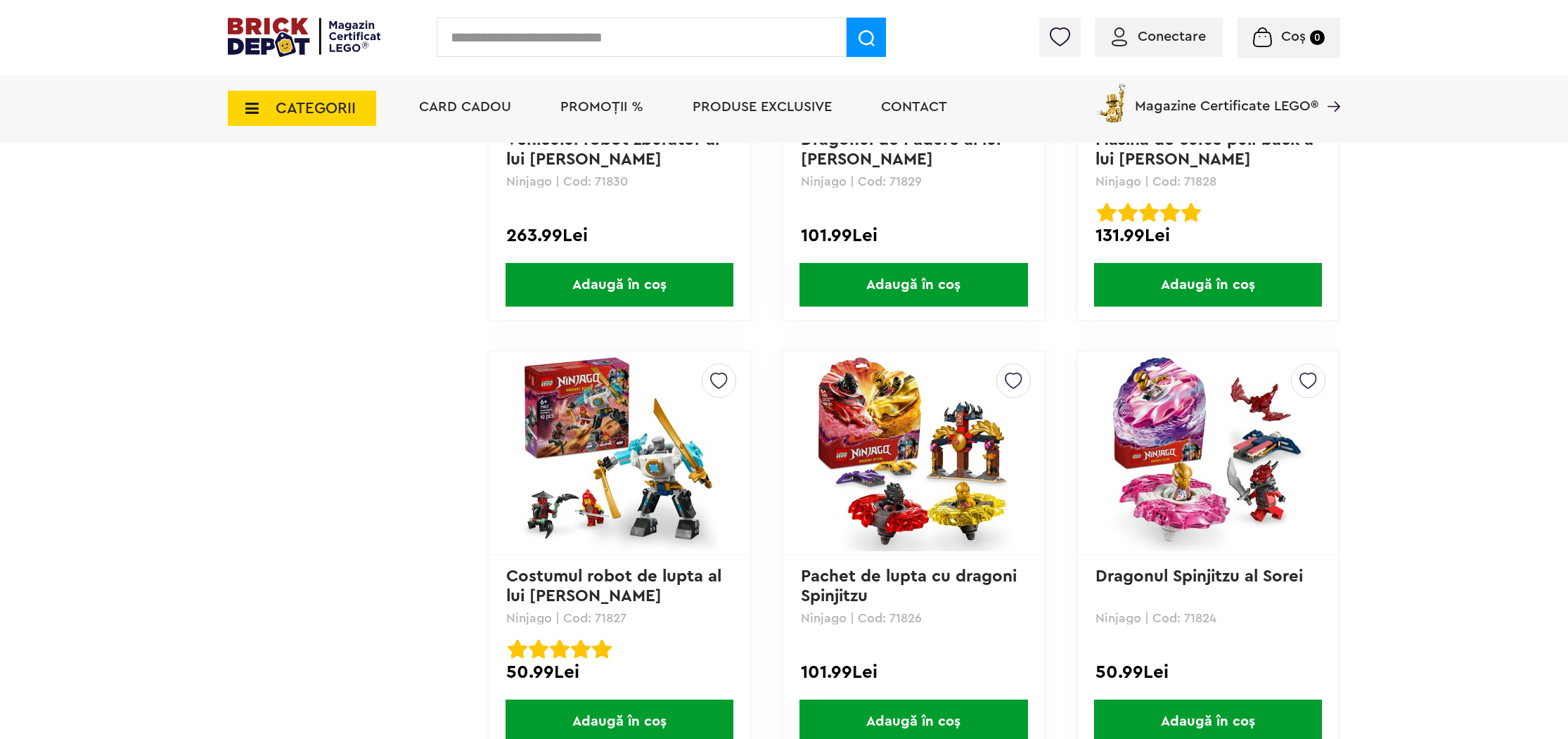
scroll to position [3211, 0]
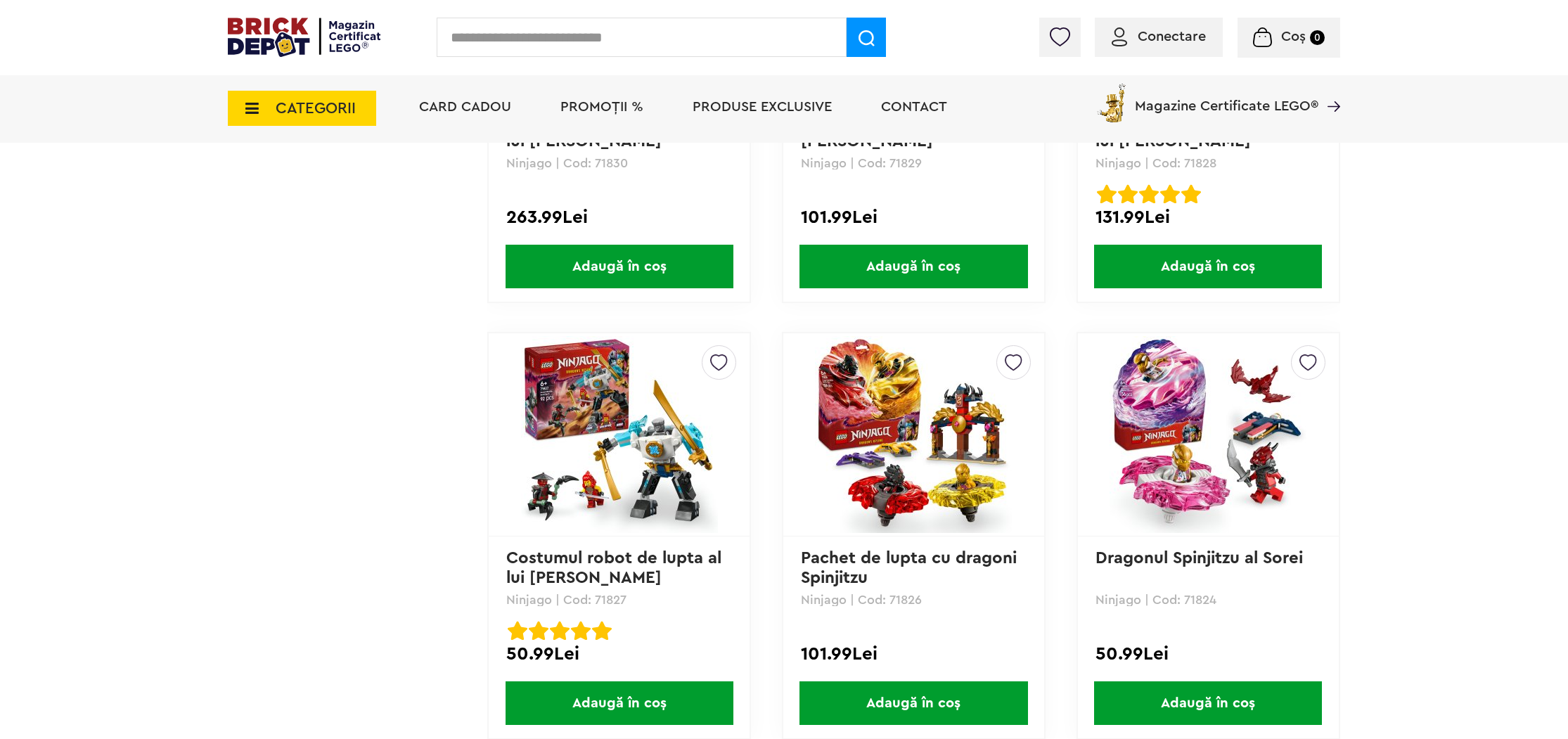
click at [631, 463] on img at bounding box center [620, 434] width 197 height 197
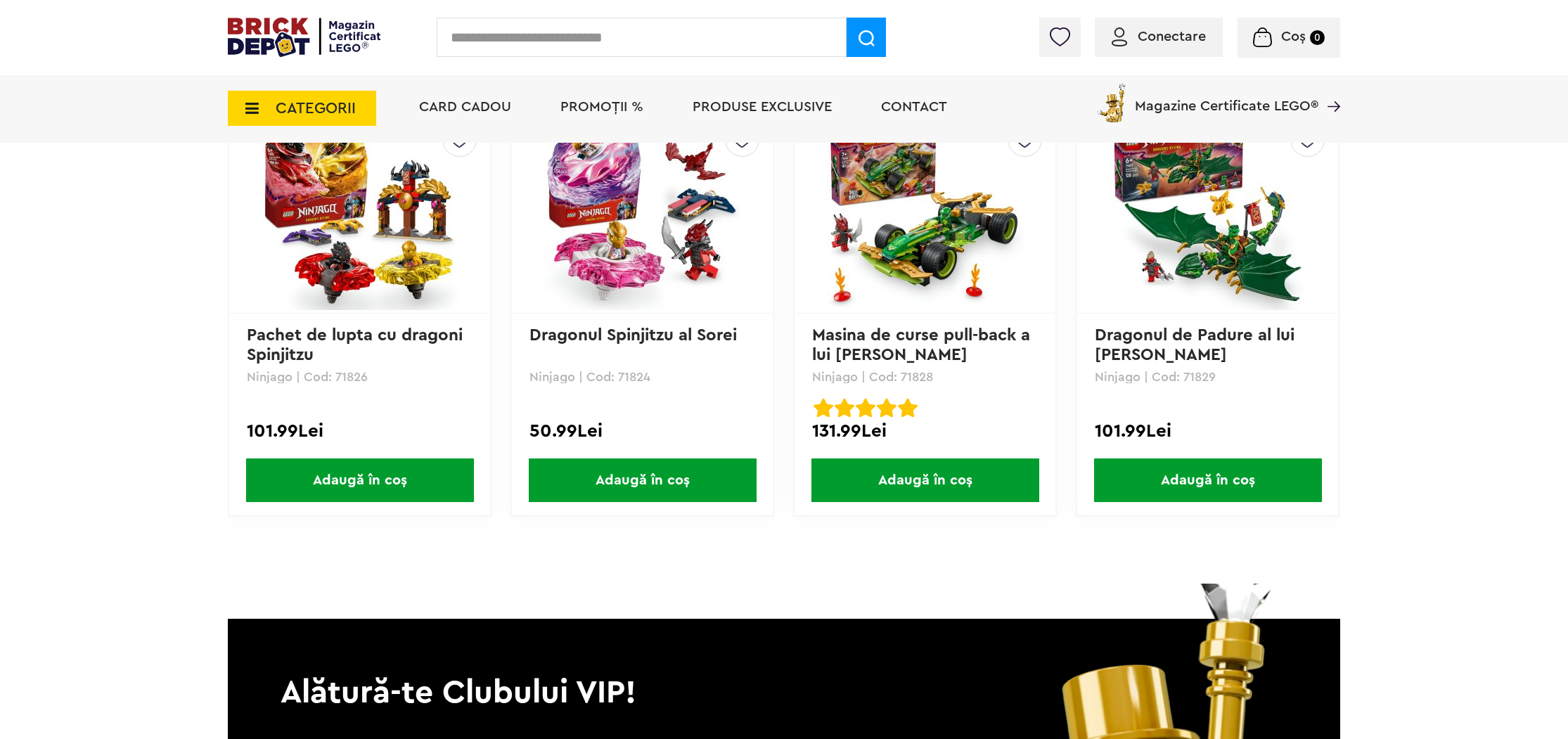
scroll to position [3151, 0]
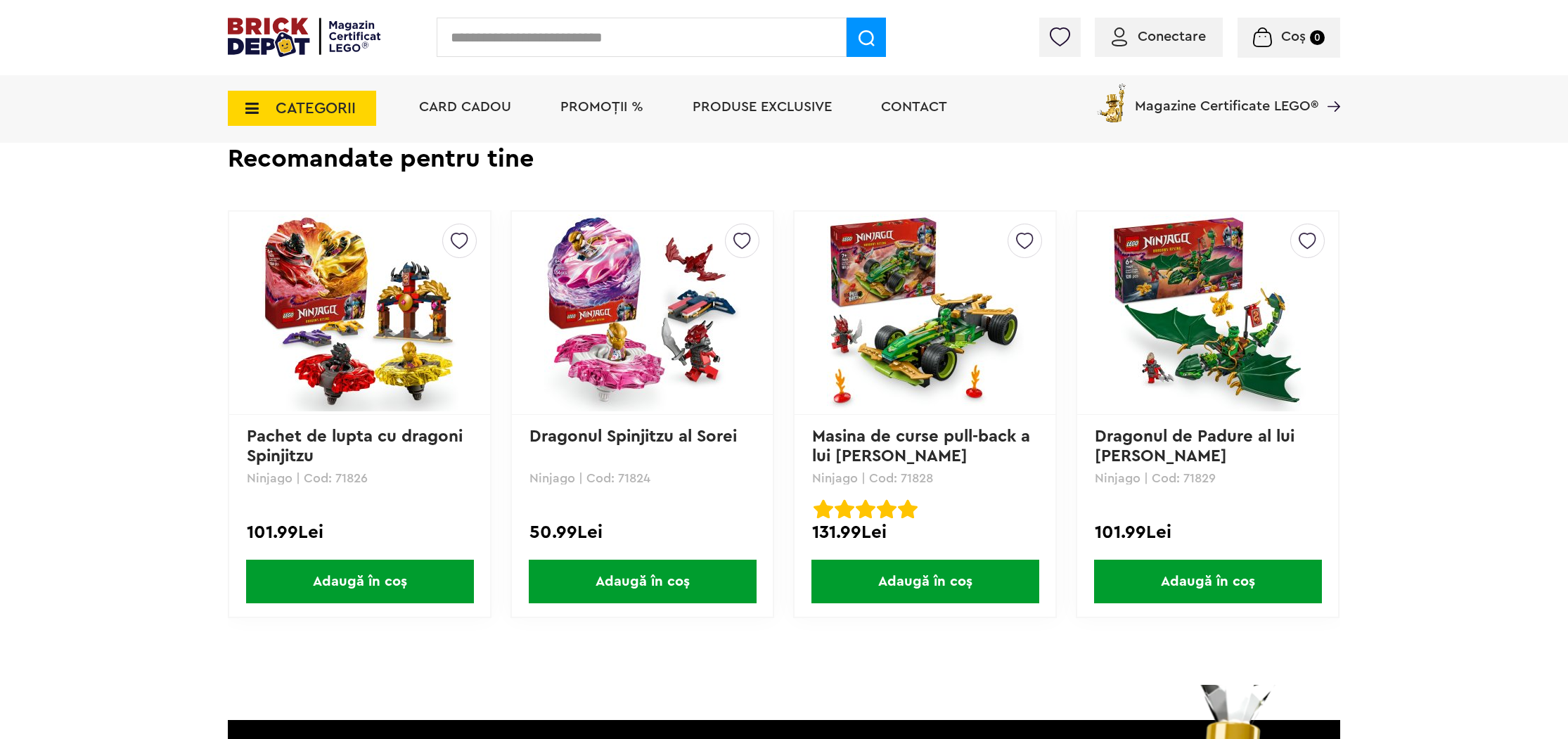
click at [904, 397] on img at bounding box center [925, 313] width 197 height 197
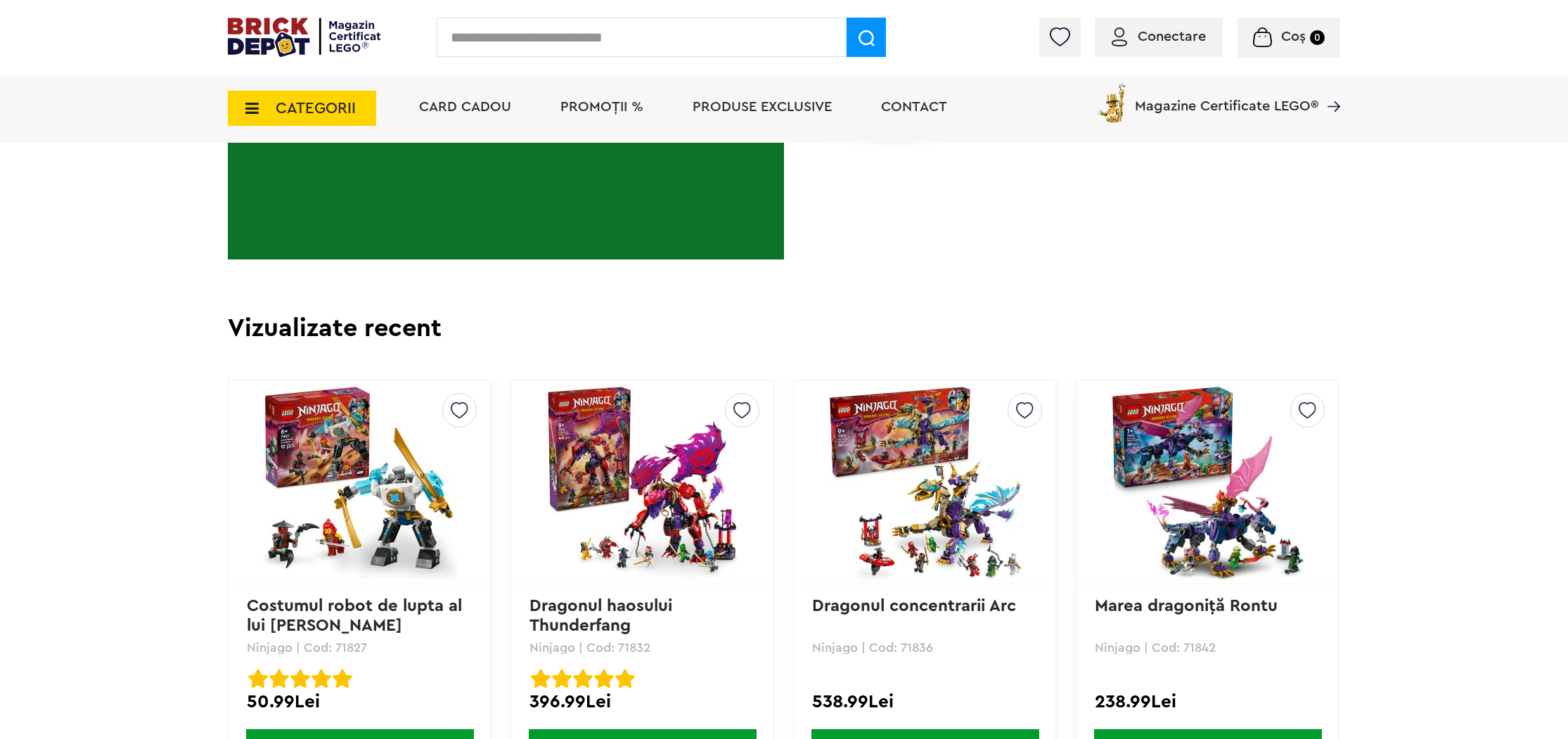
scroll to position [2520, 0]
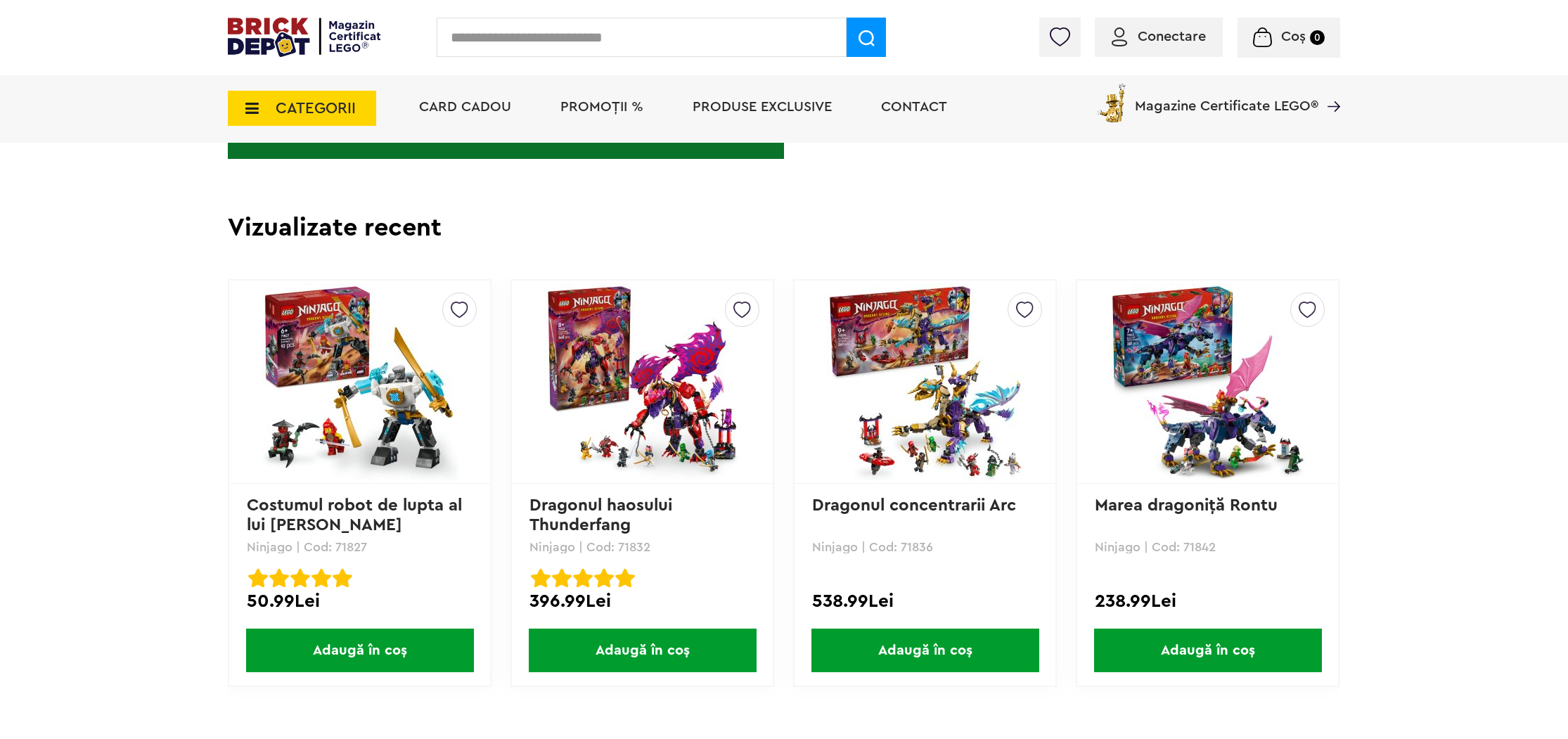
click at [633, 450] on img at bounding box center [643, 381] width 197 height 197
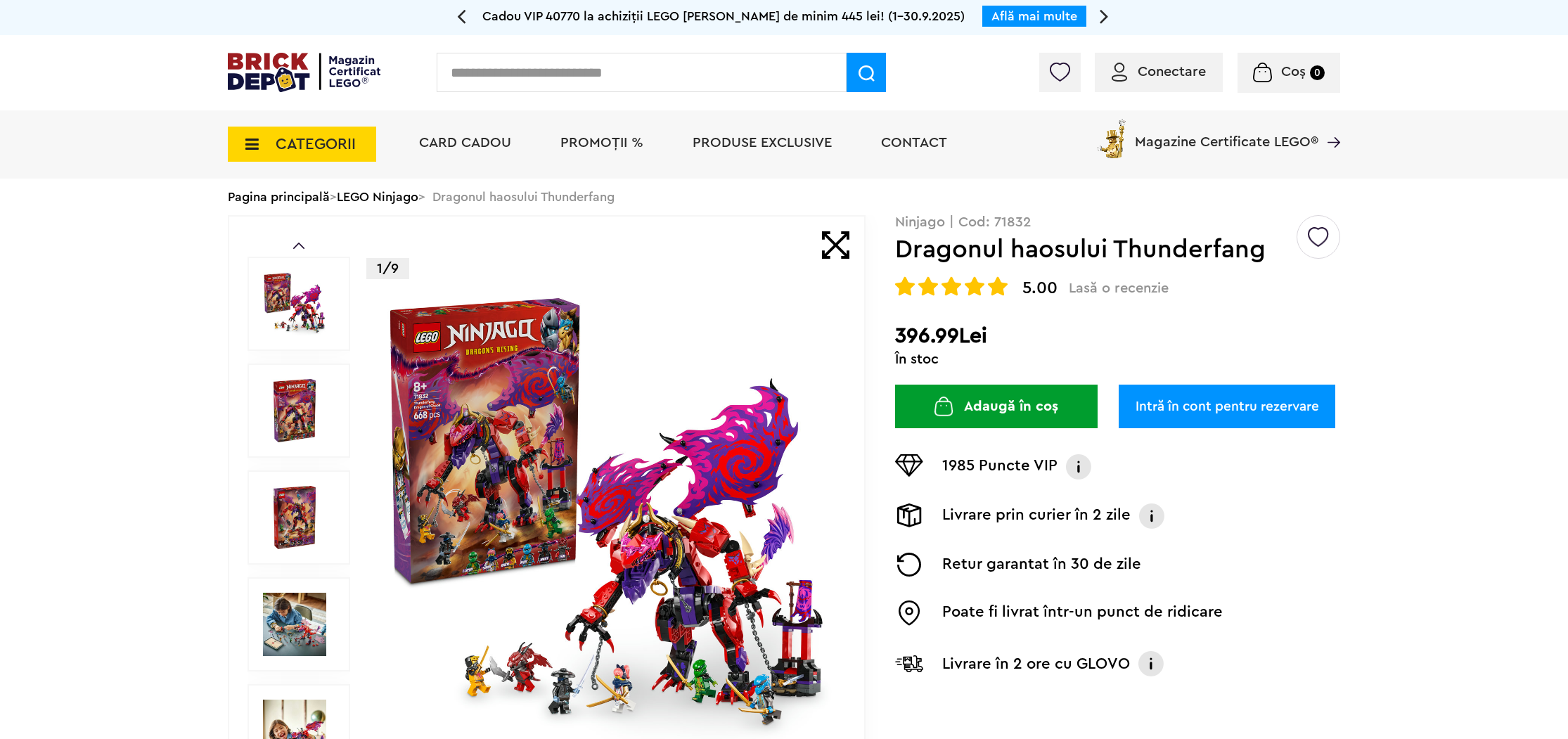
scroll to position [18, 0]
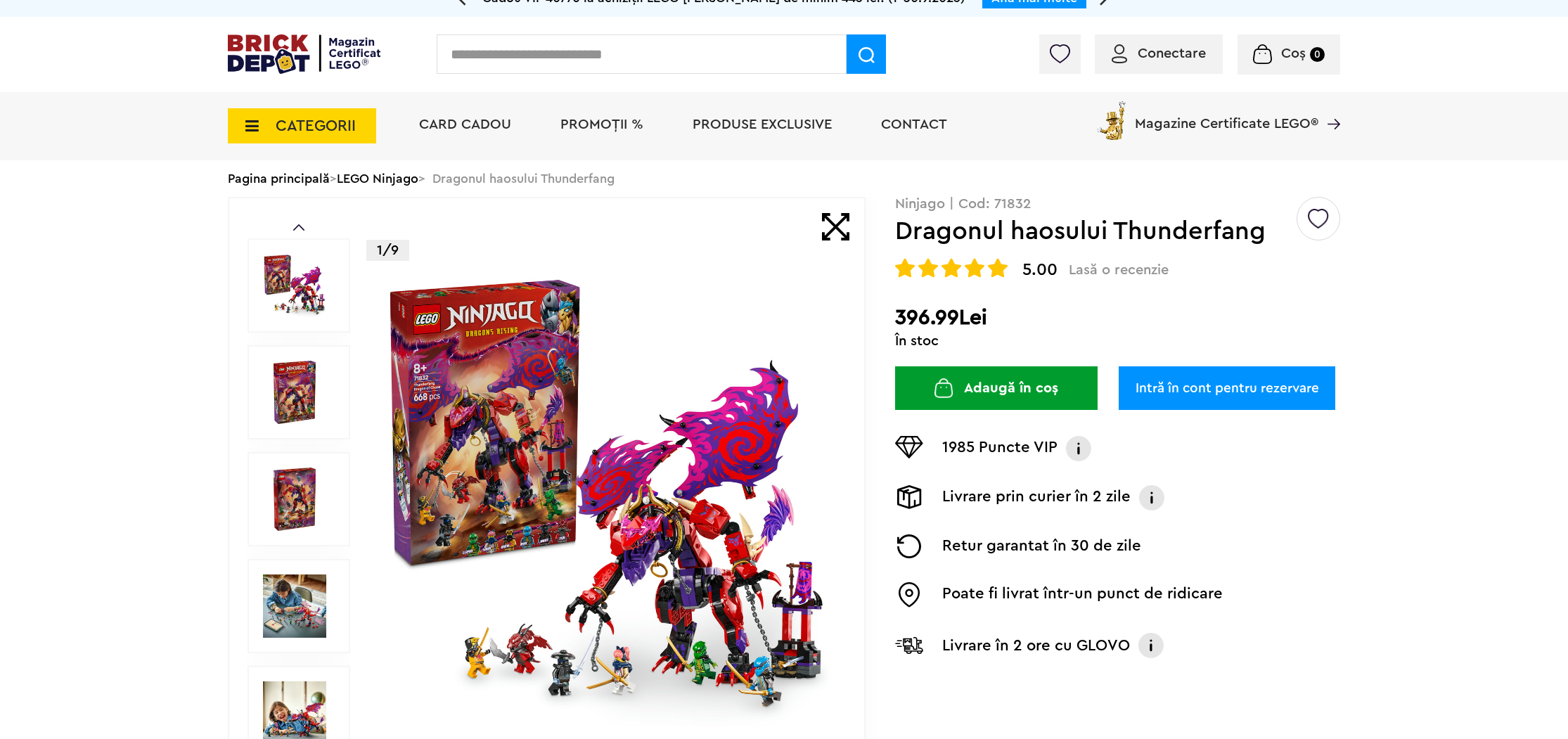
click at [658, 481] on img at bounding box center [608, 499] width 453 height 453
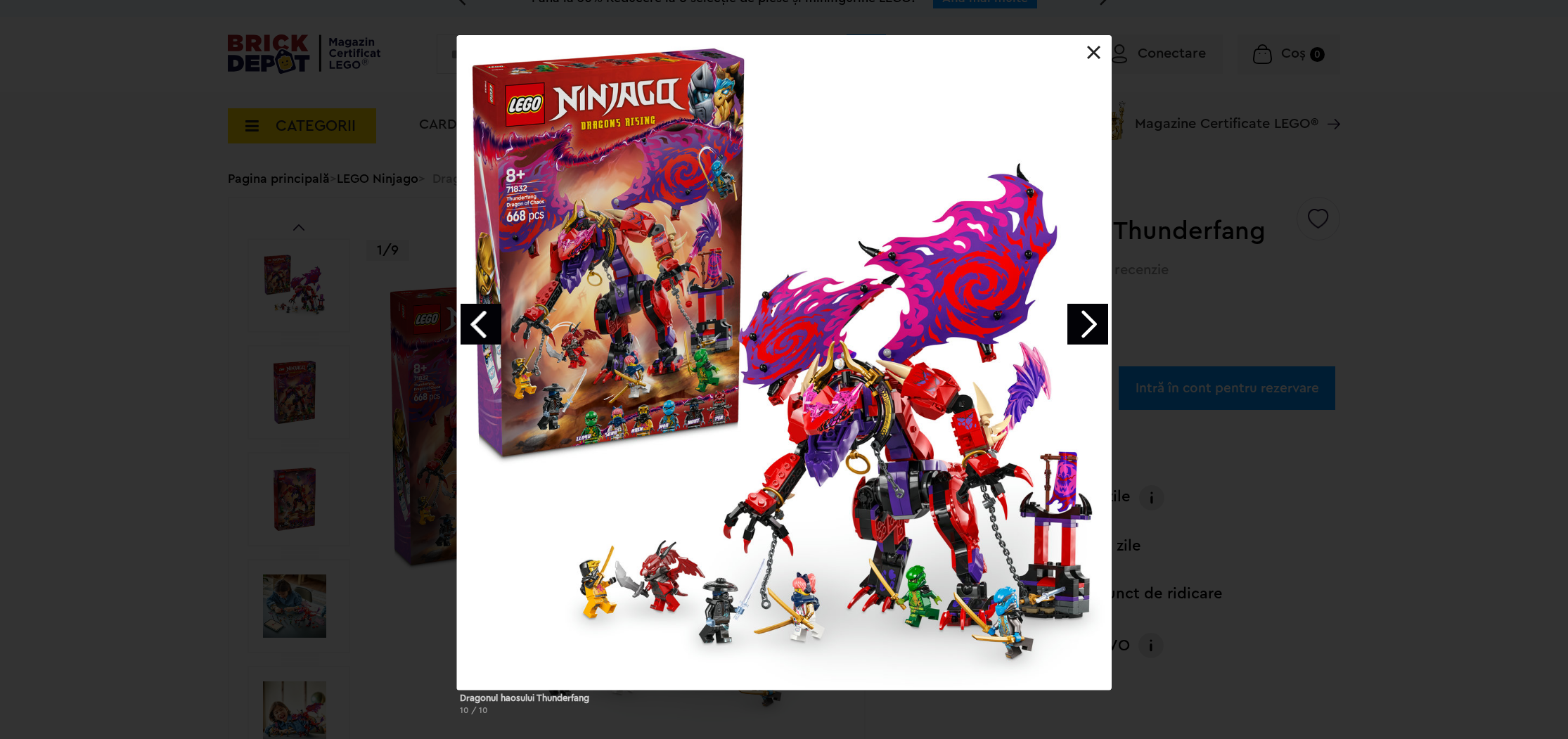
click at [1084, 326] on link "Next image" at bounding box center [1088, 324] width 41 height 41
click at [1082, 326] on link "Next image" at bounding box center [1088, 324] width 41 height 41
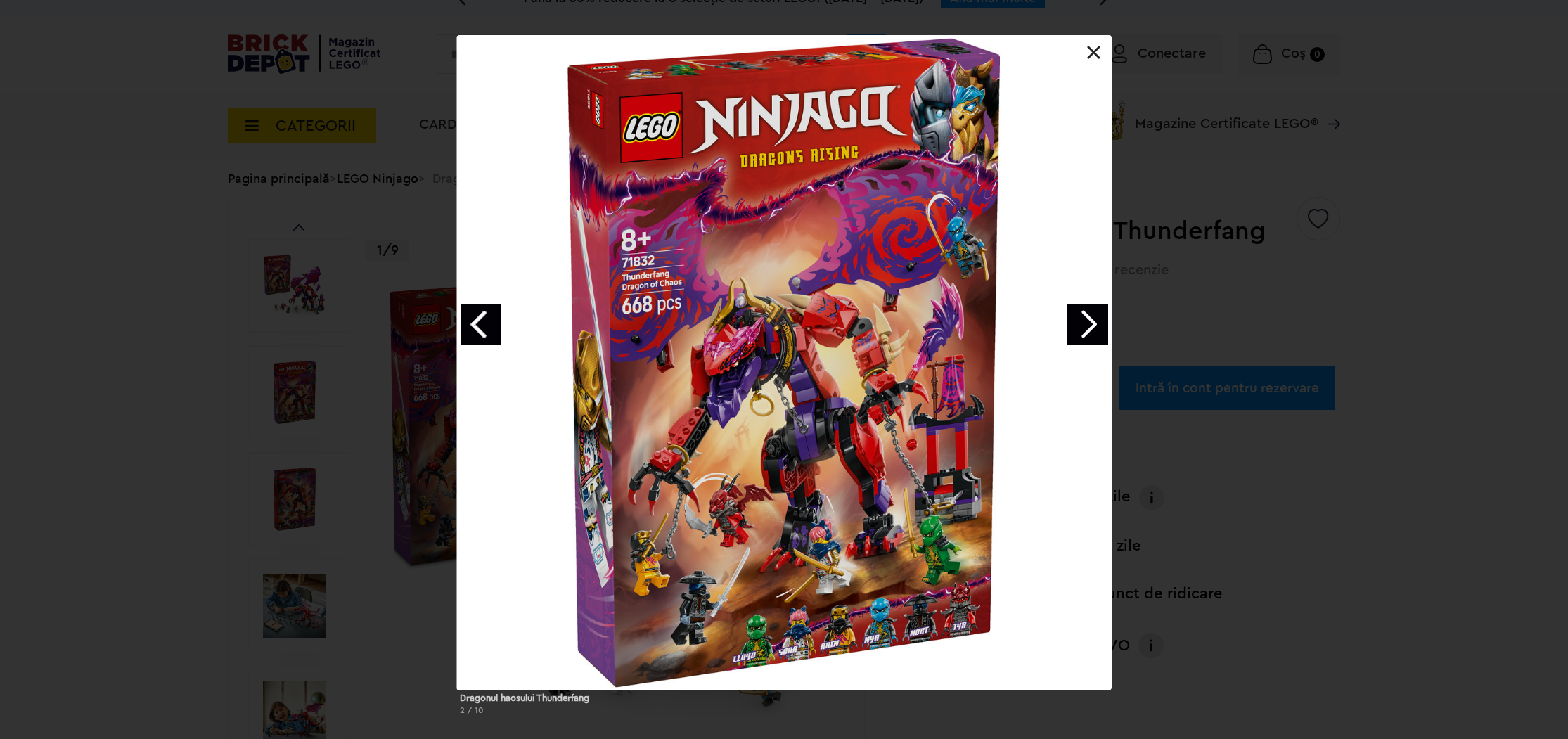
click at [1082, 326] on link "Next image" at bounding box center [1088, 324] width 41 height 41
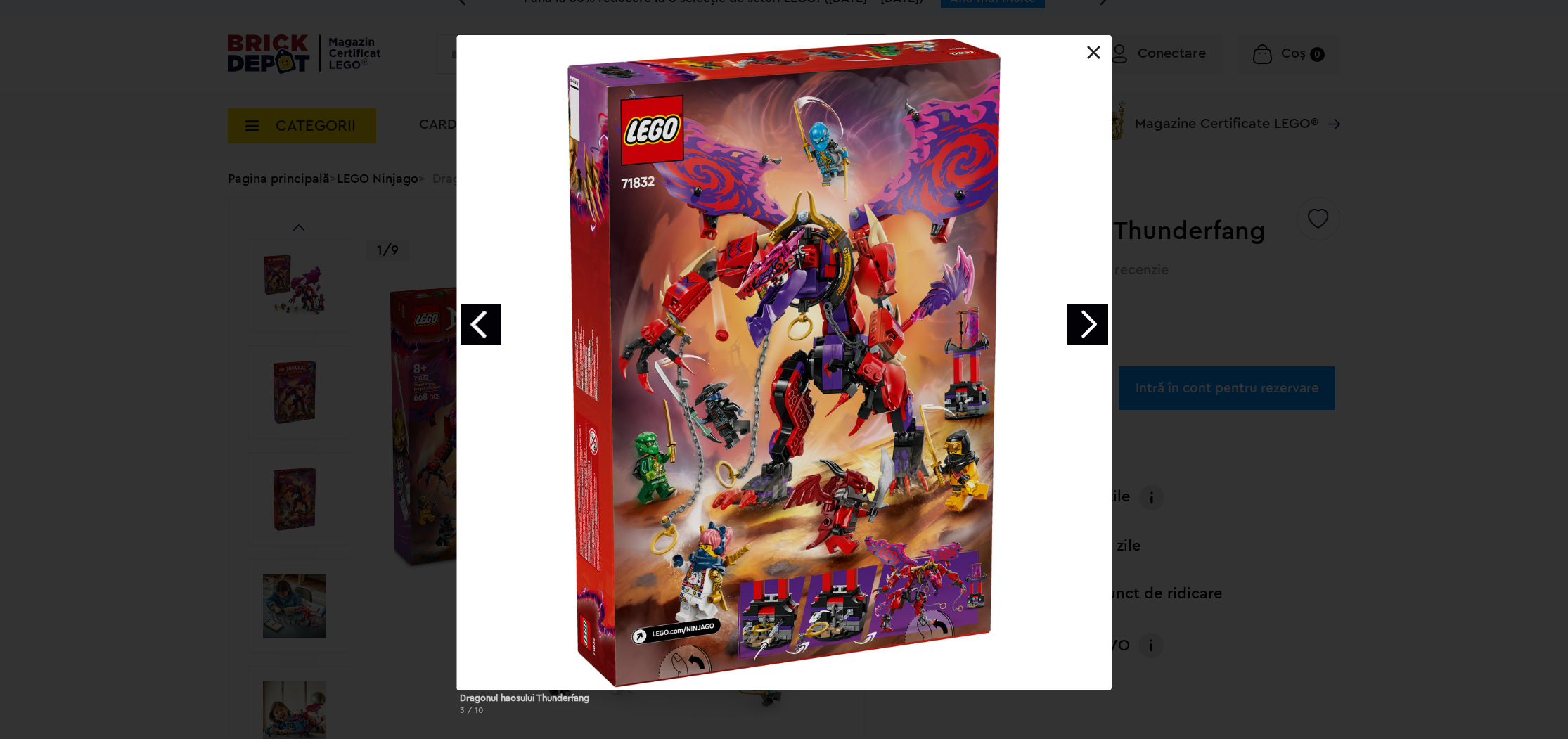
click at [1082, 326] on link "Next image" at bounding box center [1088, 324] width 41 height 41
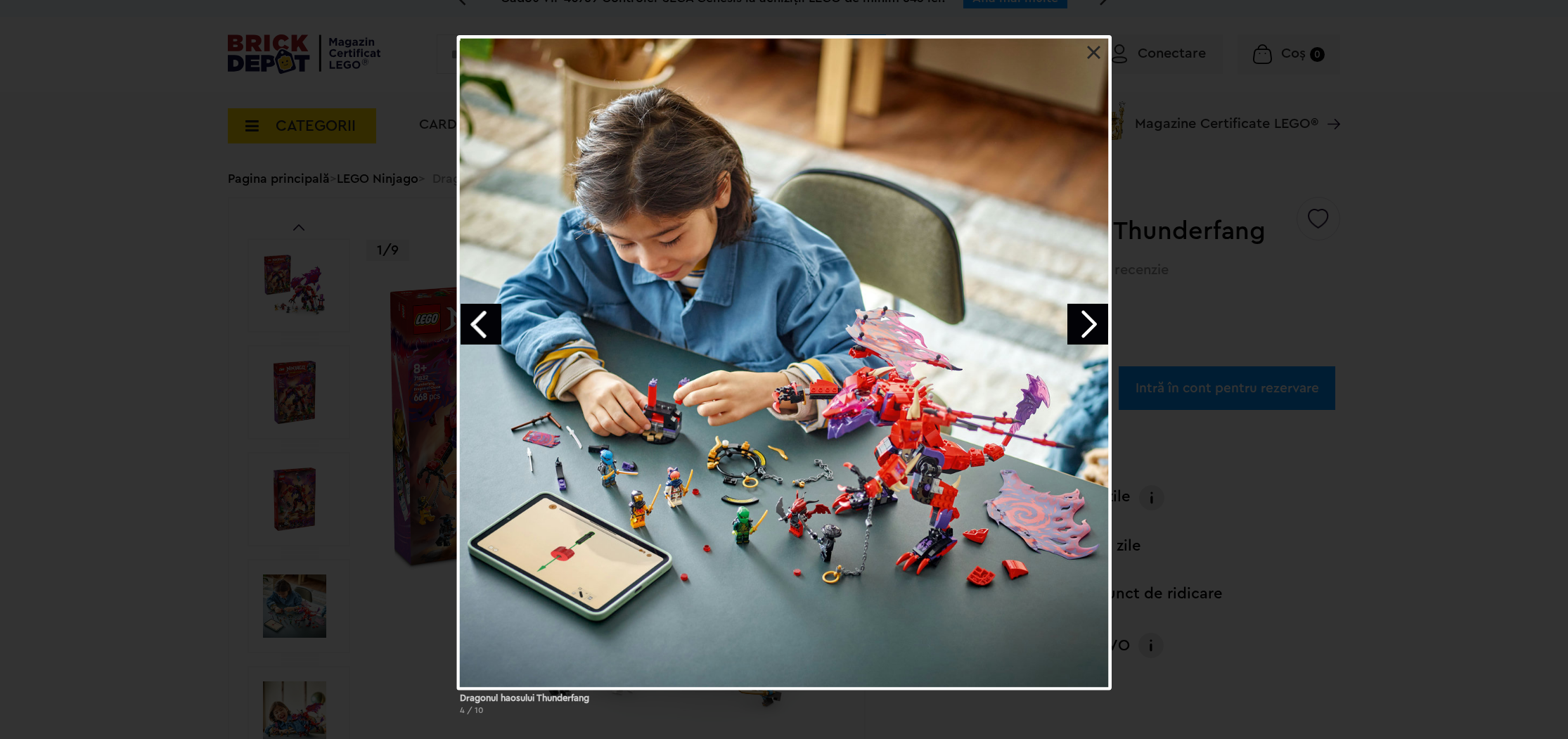
click at [1086, 330] on link "Next image" at bounding box center [1088, 324] width 41 height 41
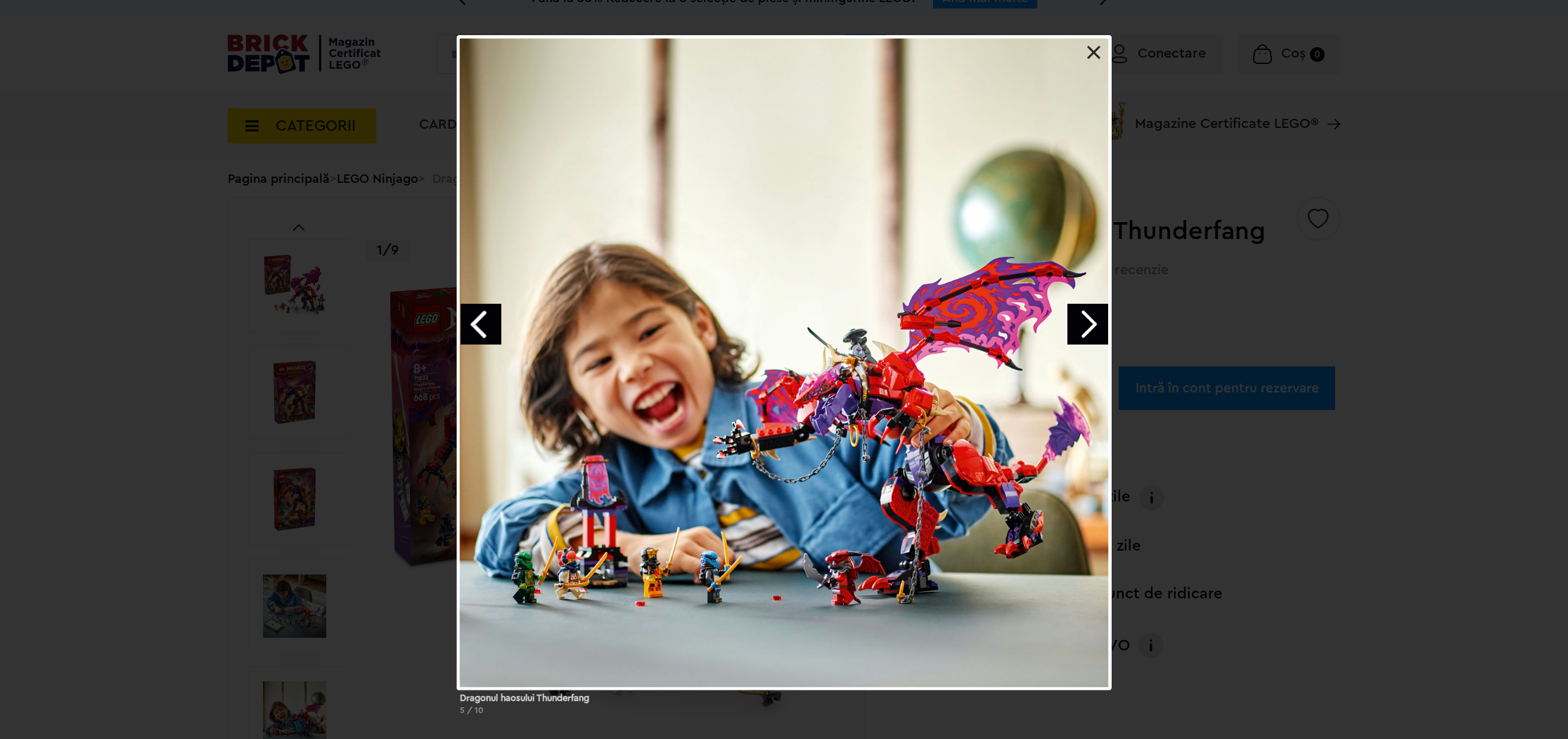
click at [1068, 333] on link "Next image" at bounding box center [1088, 324] width 41 height 41
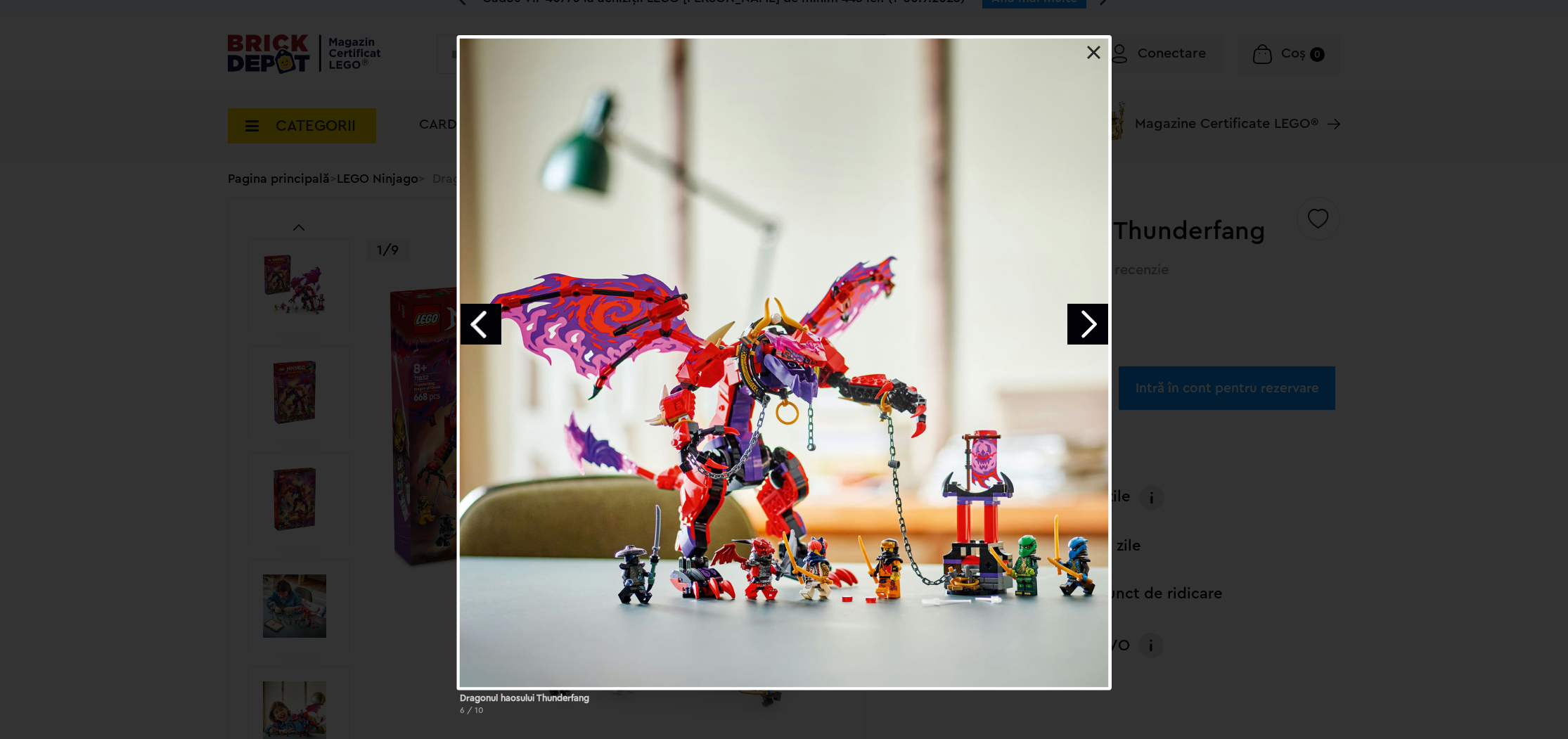
click at [1087, 332] on link "Next image" at bounding box center [1088, 324] width 41 height 41
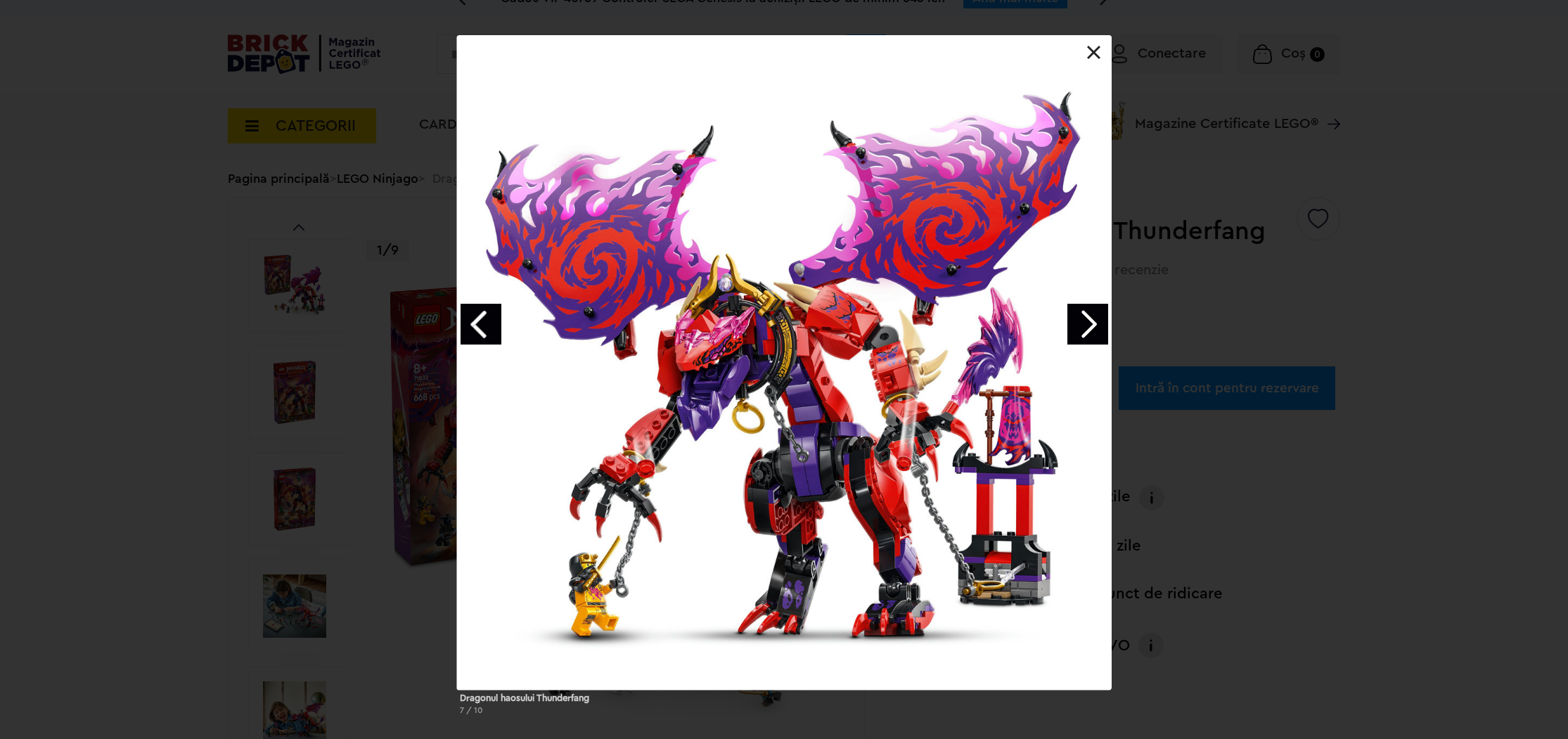
click at [1086, 340] on link "Next image" at bounding box center [1088, 324] width 41 height 41
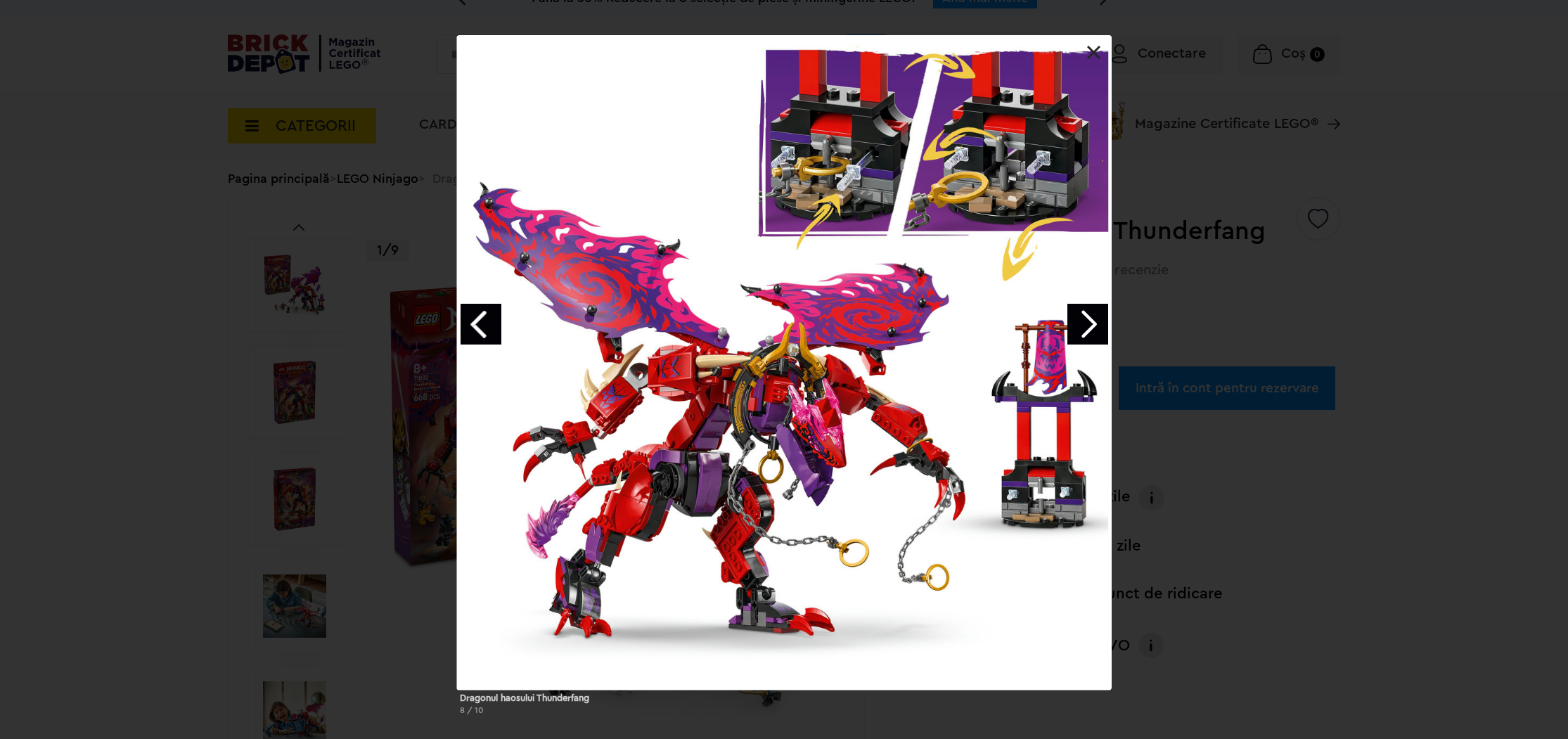
click at [1074, 332] on link "Next image" at bounding box center [1088, 324] width 41 height 41
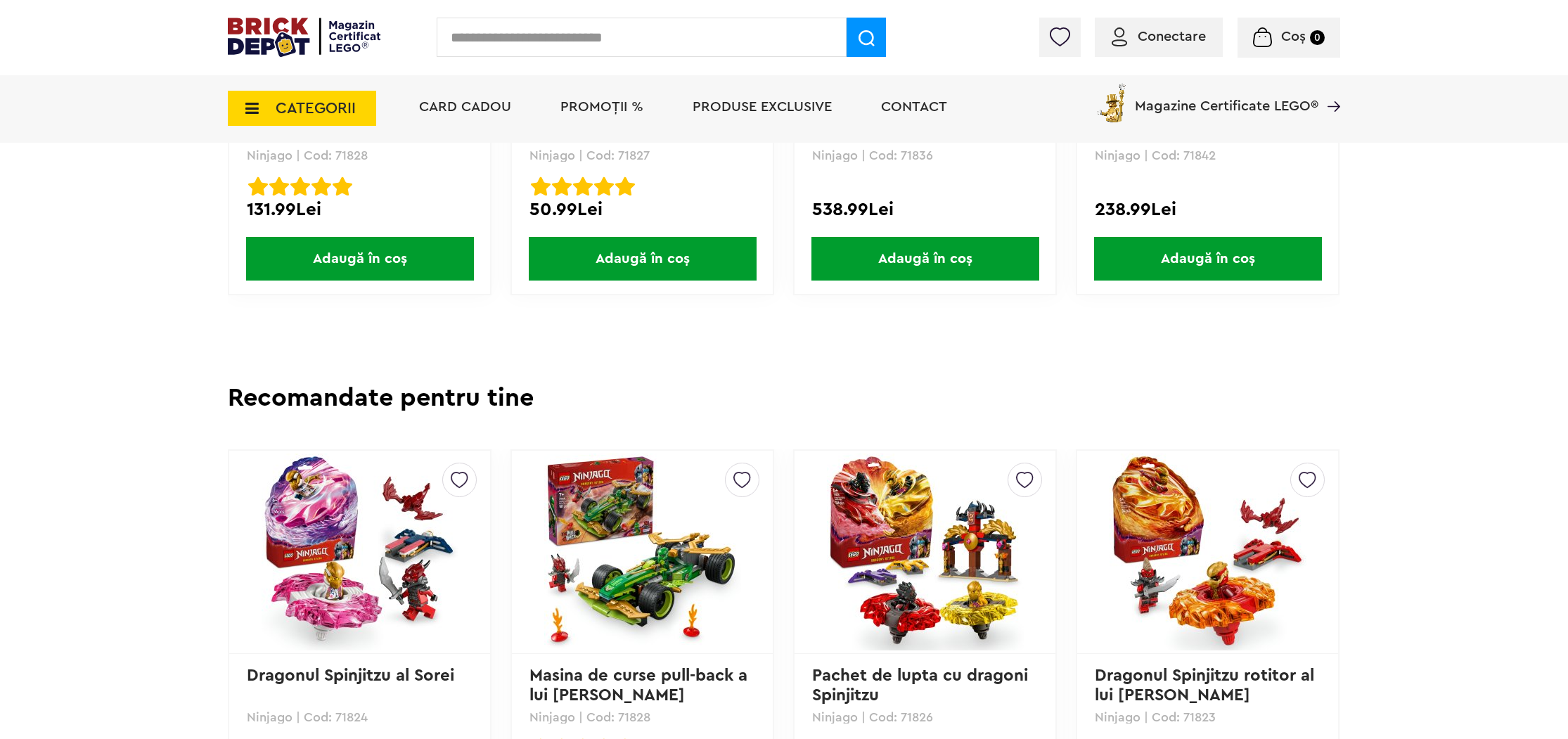
scroll to position [4047, 0]
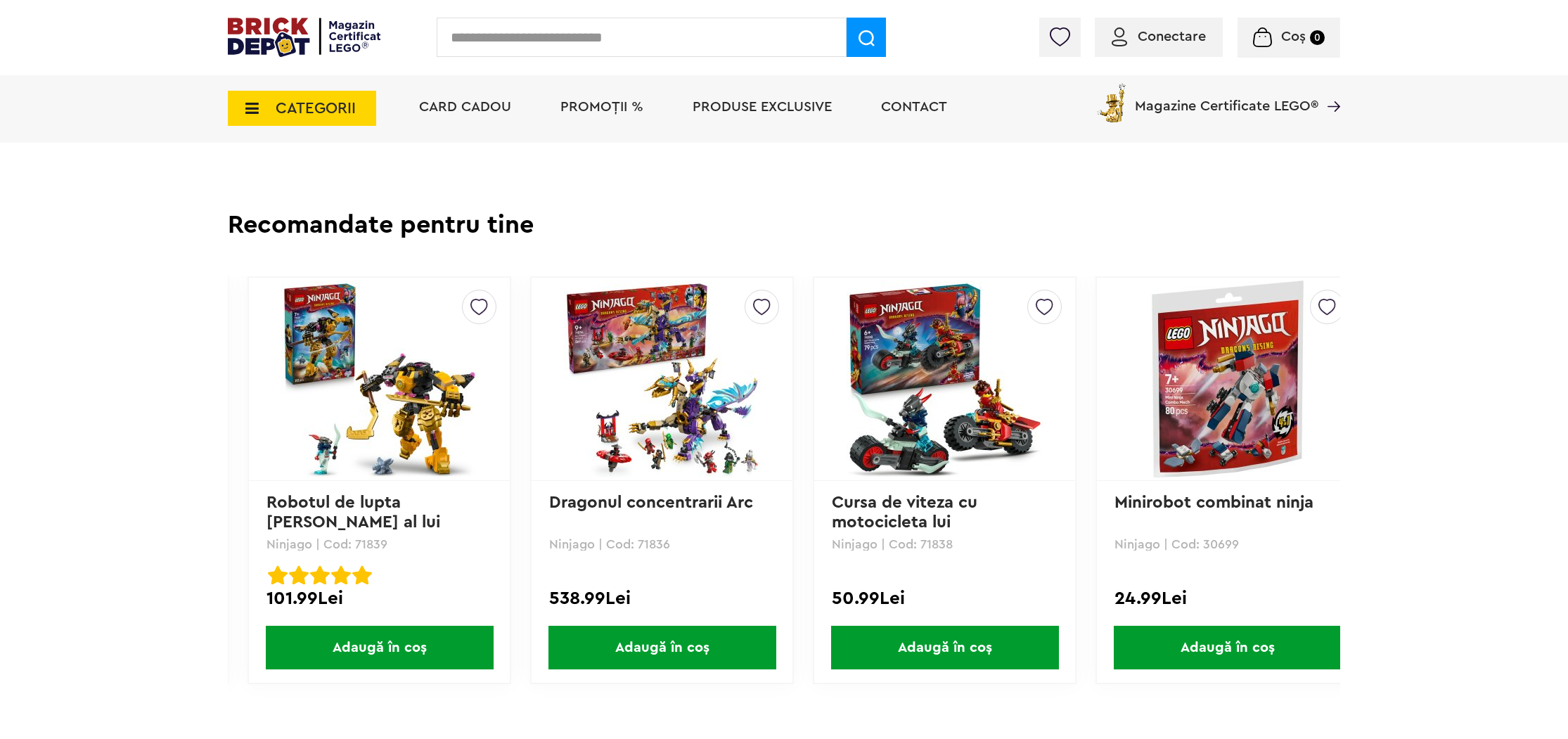
scroll to position [0, 301]
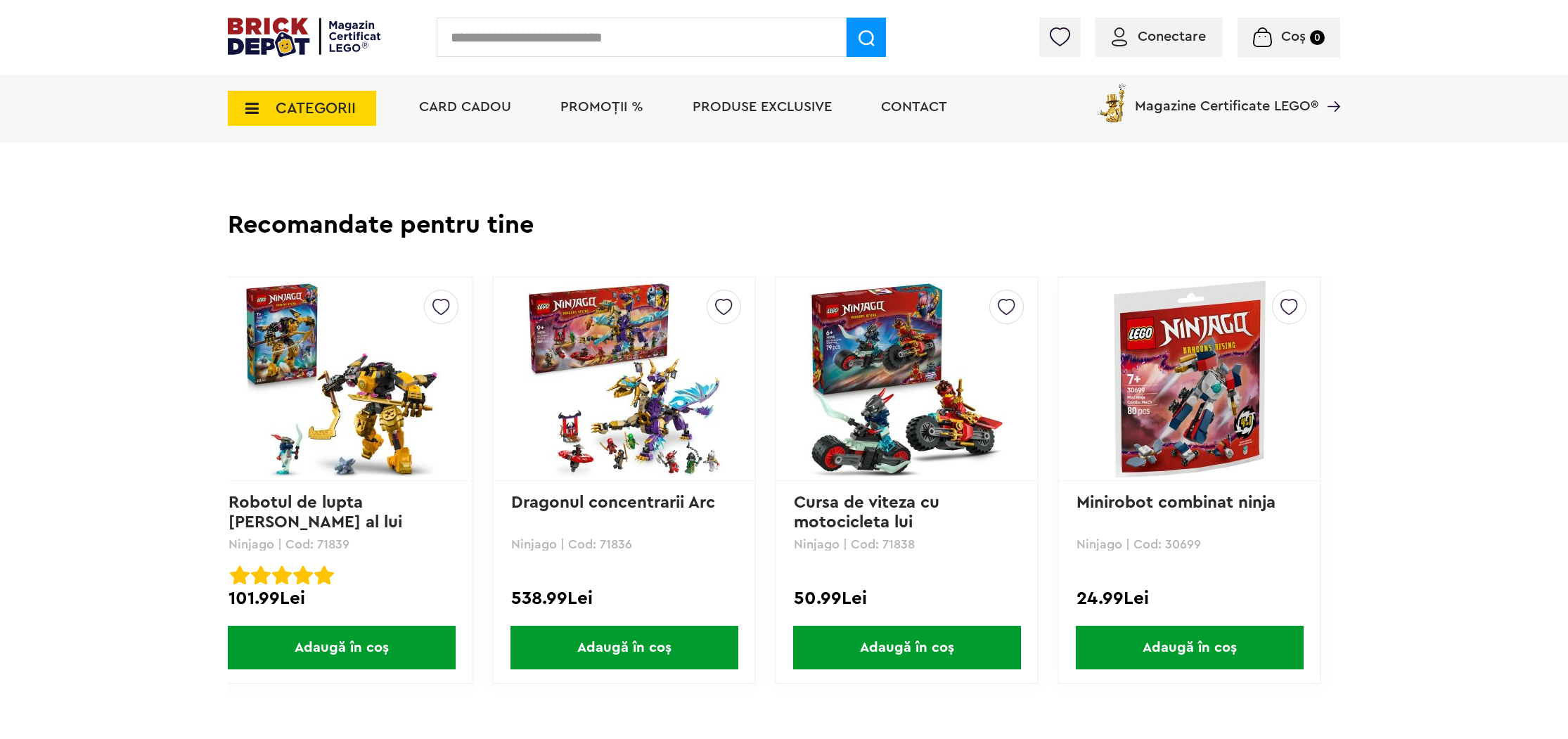
click at [1175, 460] on img at bounding box center [1190, 379] width 197 height 197
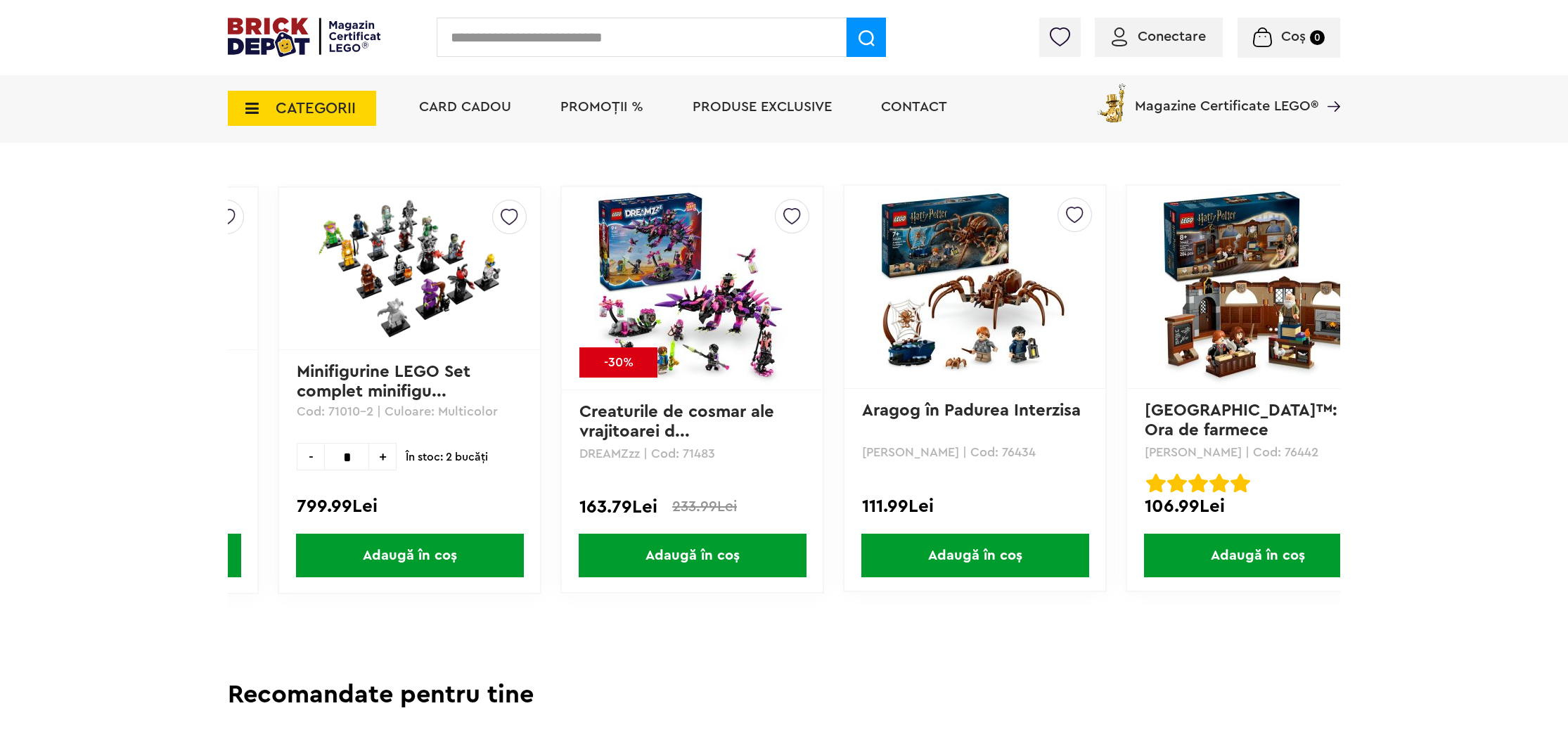
scroll to position [0, 3358]
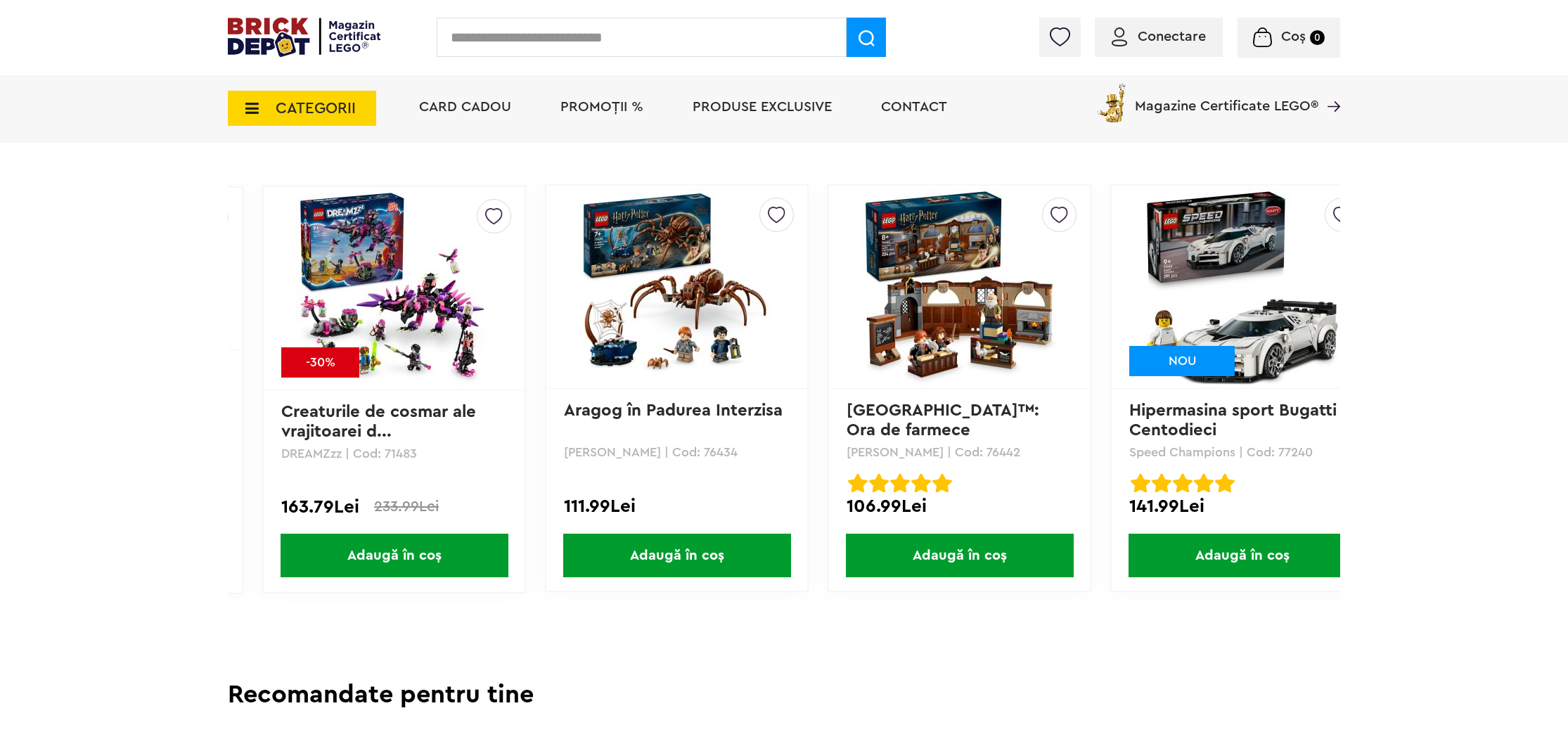
click at [701, 363] on img at bounding box center [677, 287] width 197 height 197
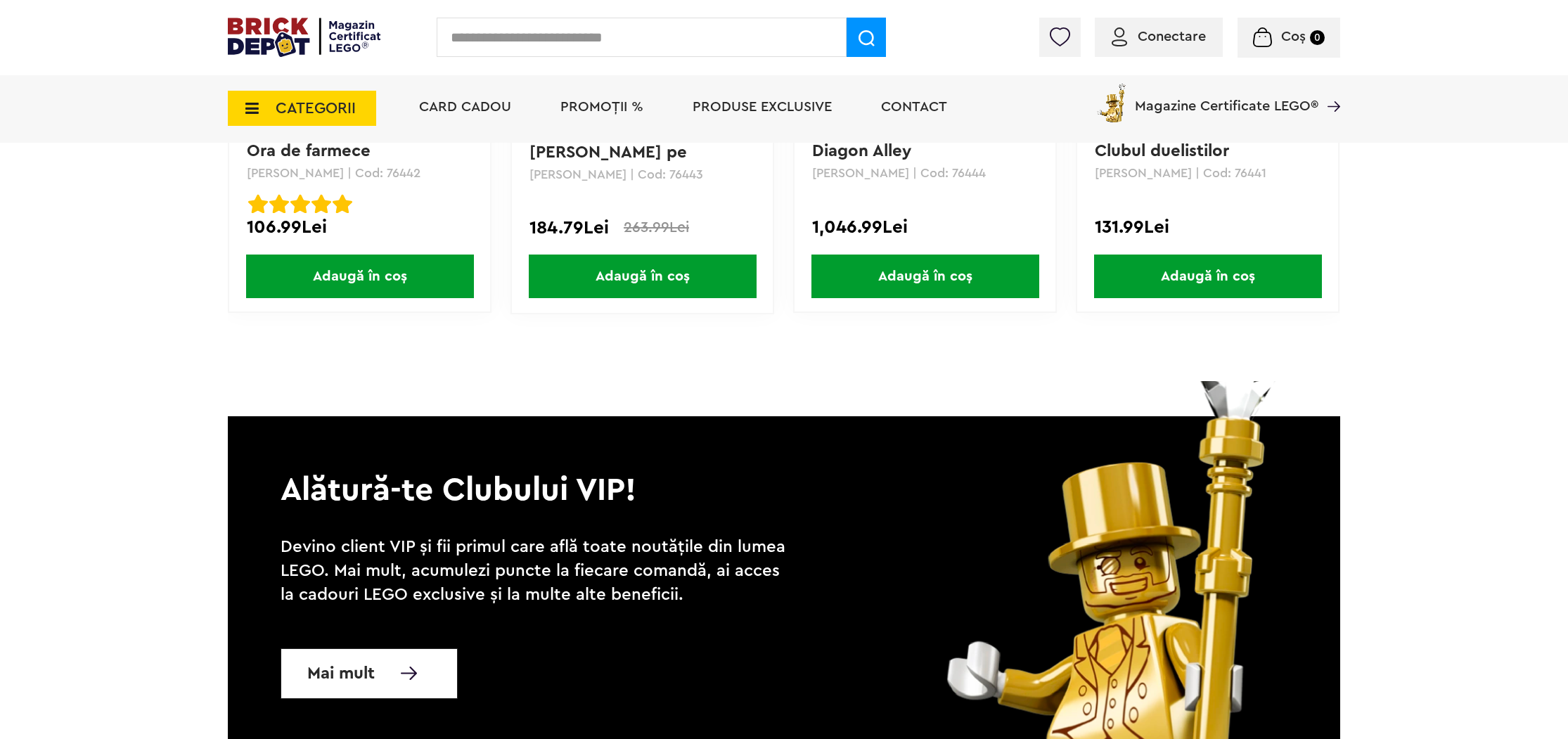
scroll to position [3899, 0]
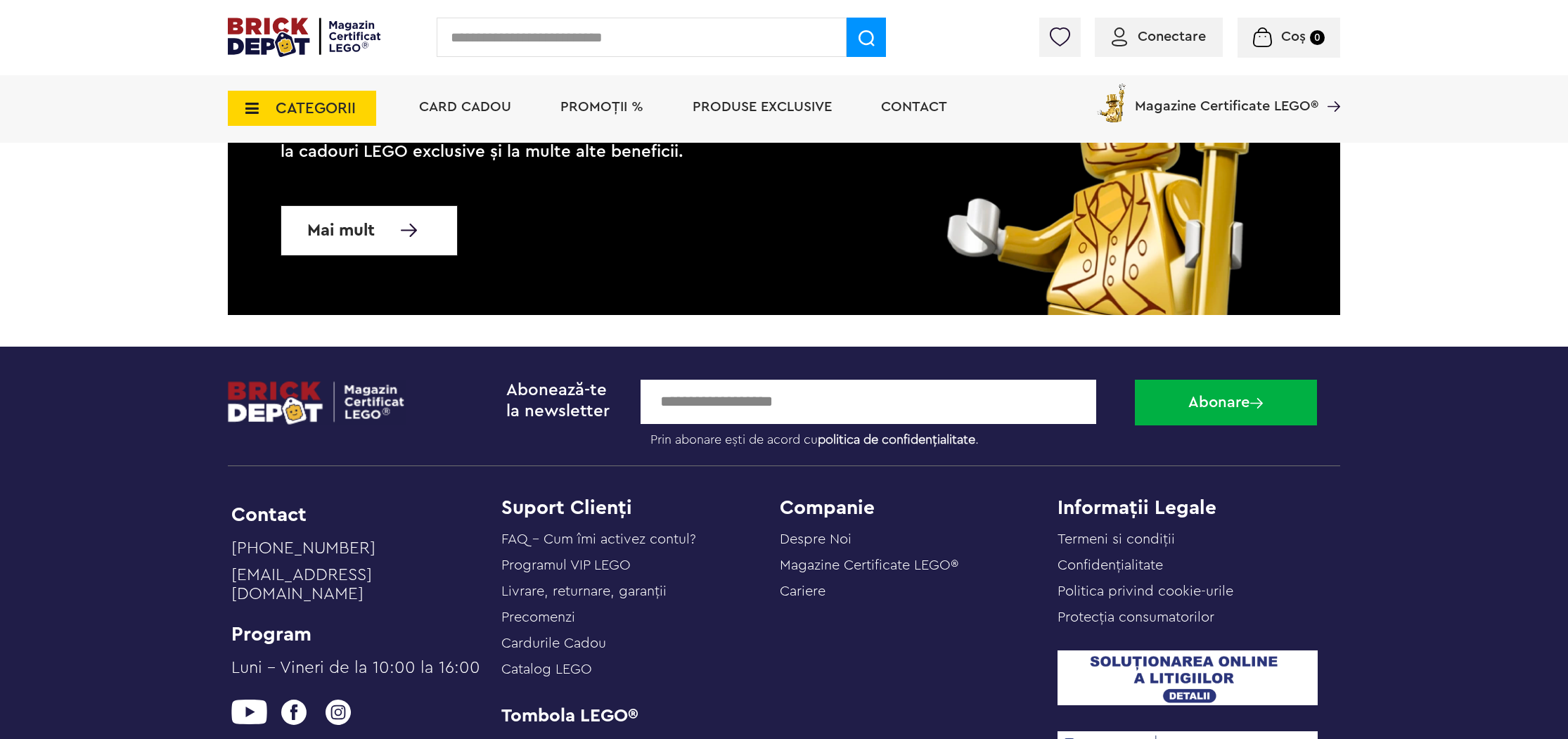
click at [299, 44] on img at bounding box center [304, 37] width 153 height 39
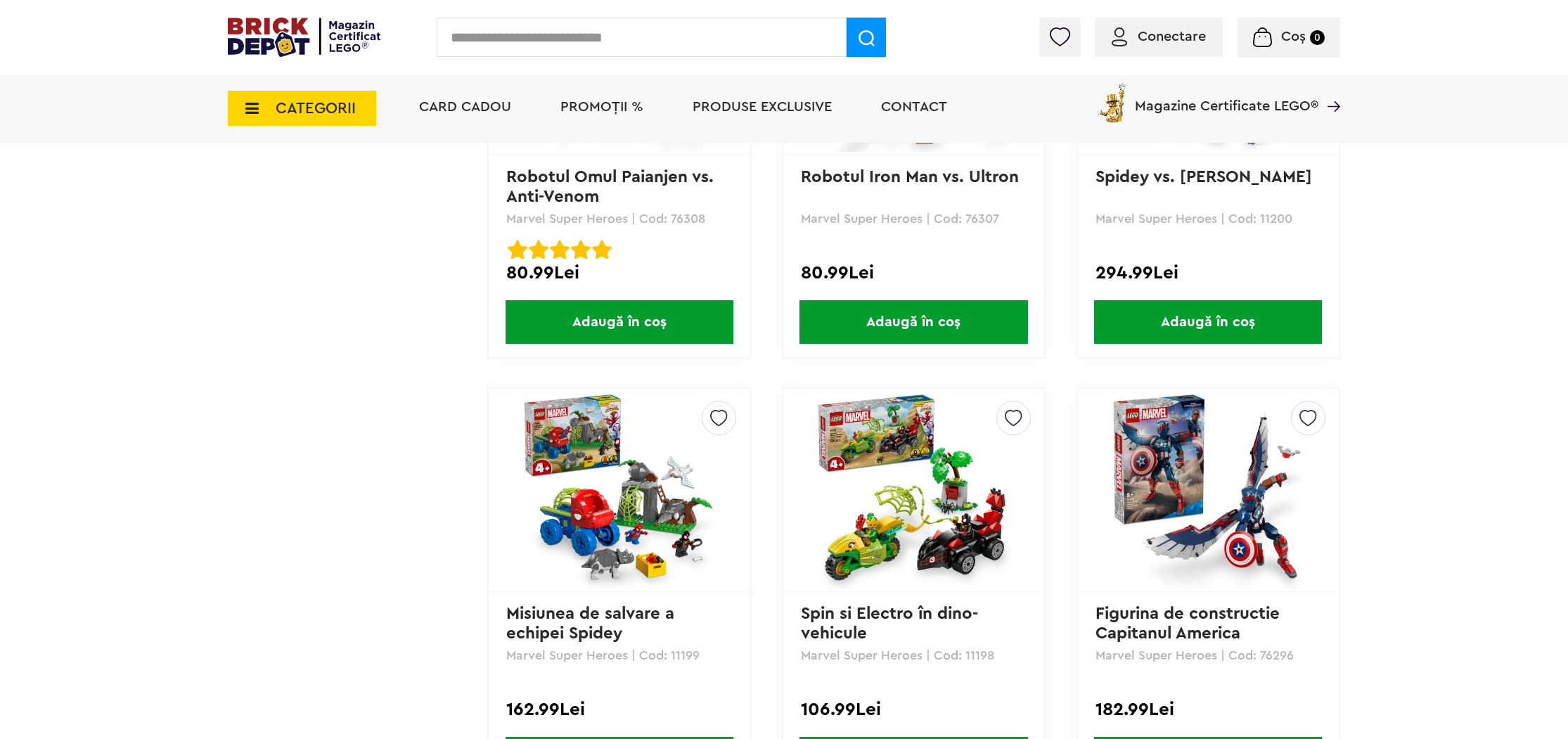
scroll to position [3941, 0]
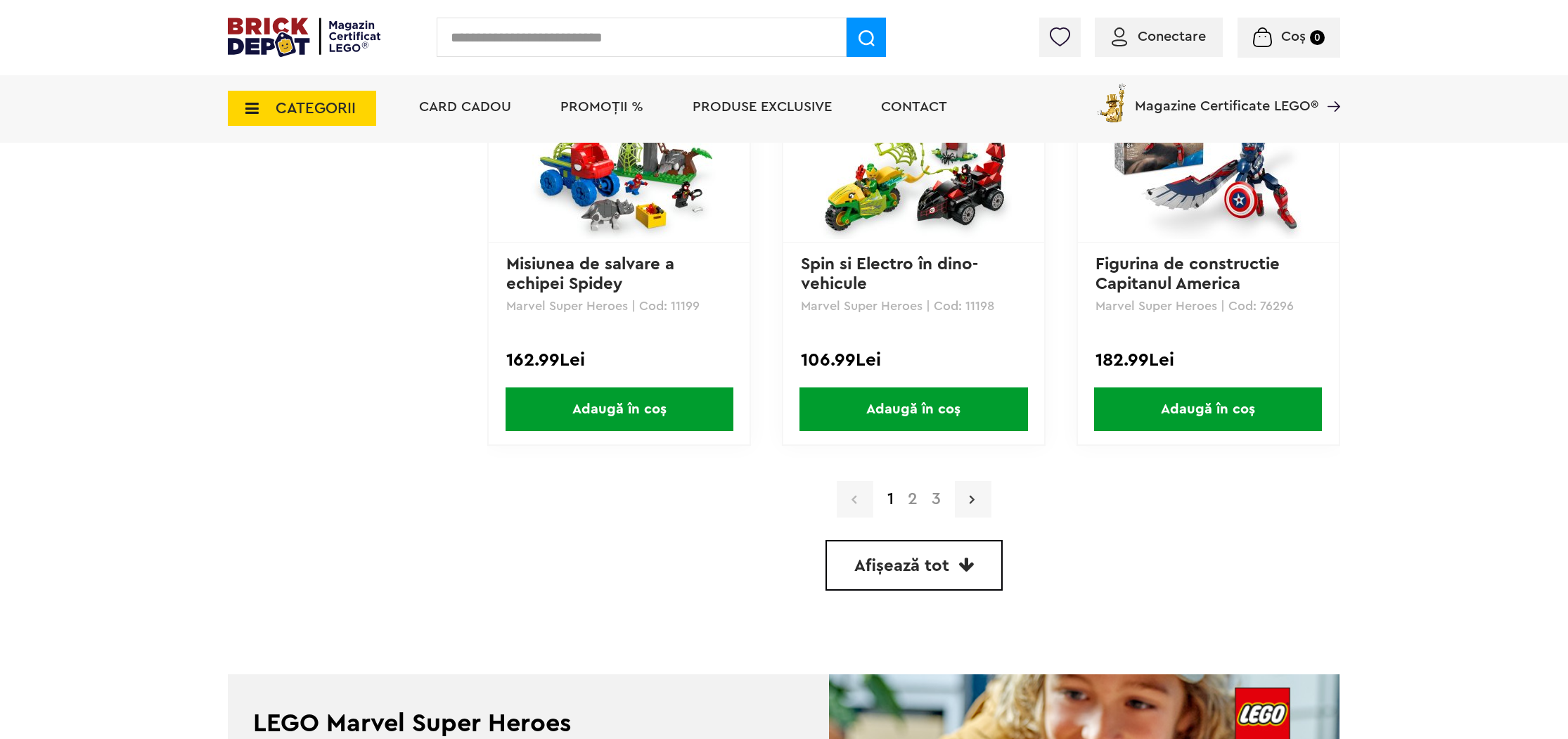
click at [987, 507] on link at bounding box center [973, 499] width 37 height 37
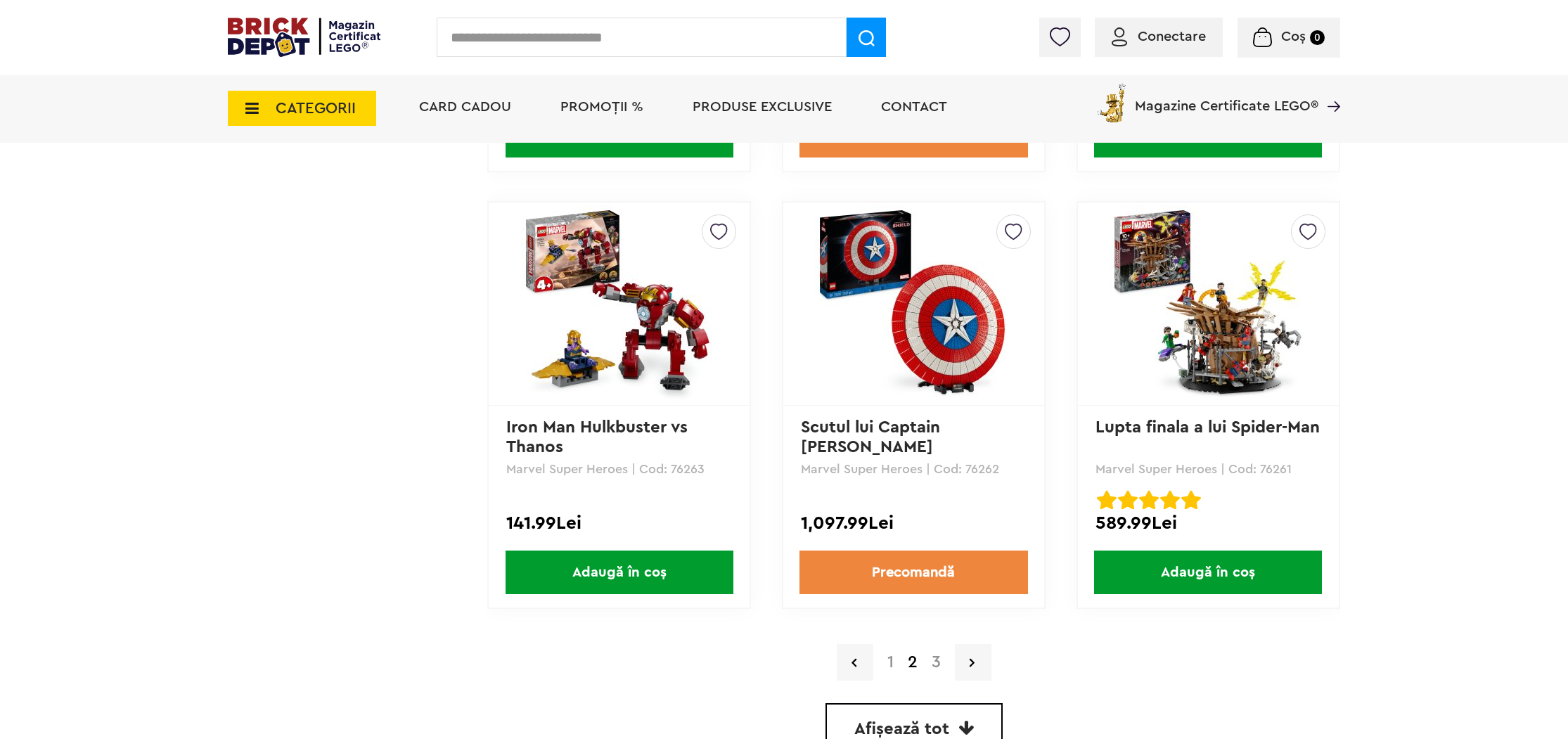
scroll to position [3850, 0]
